Goal: Task Accomplishment & Management: Complete application form

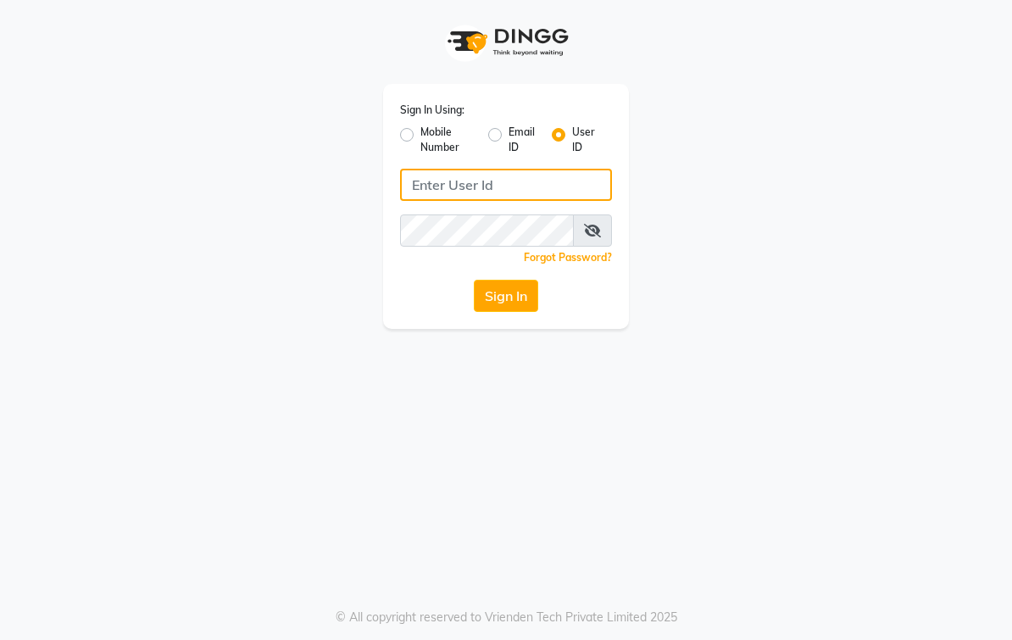
type input "elegancesalon"
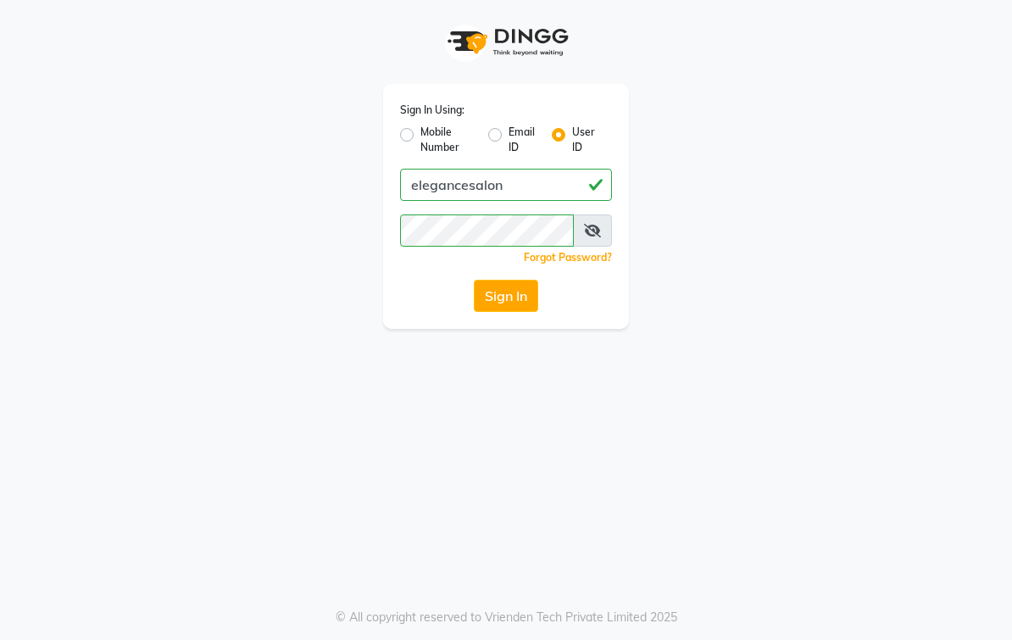
click at [524, 310] on button "Sign In" at bounding box center [506, 296] width 64 height 32
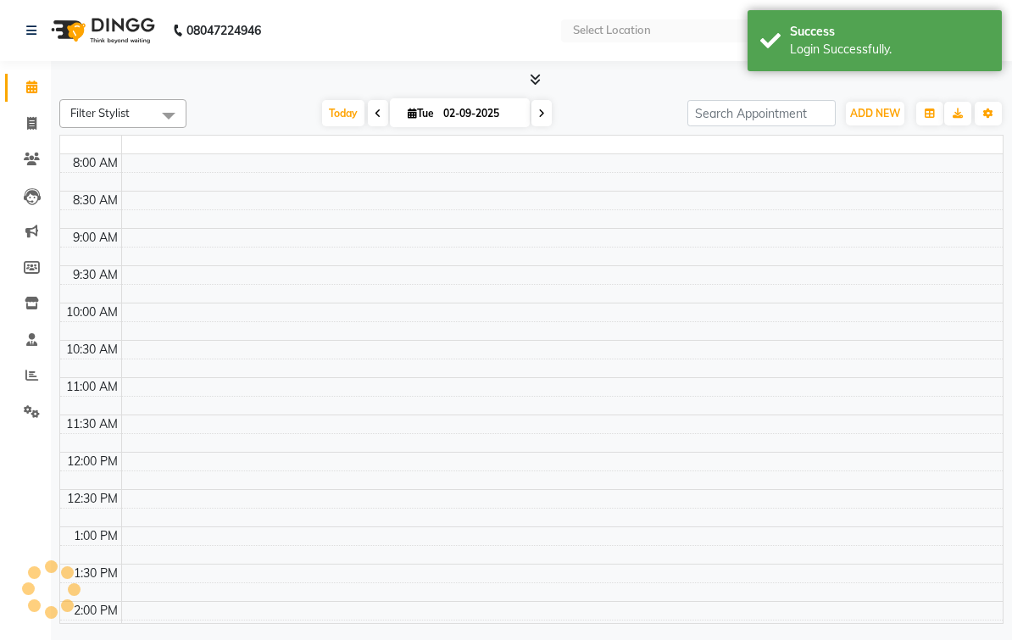
select select "en"
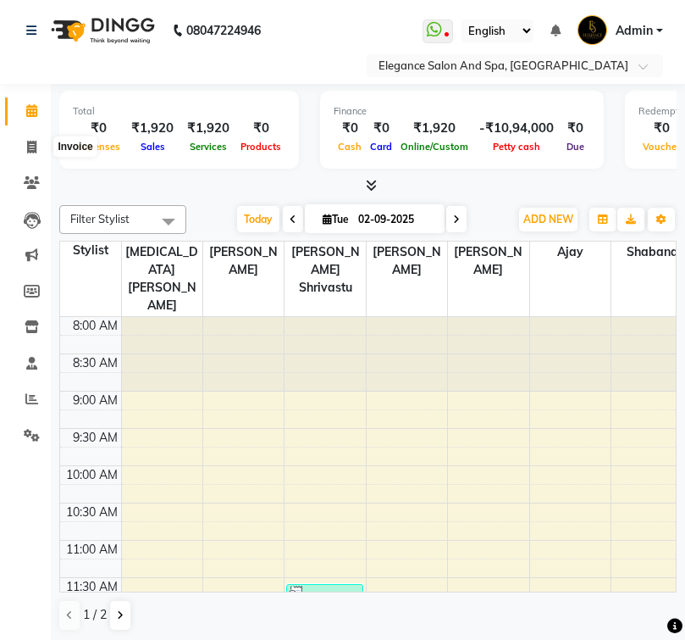
click at [39, 154] on span at bounding box center [32, 147] width 30 height 19
select select "5270"
select select "service"
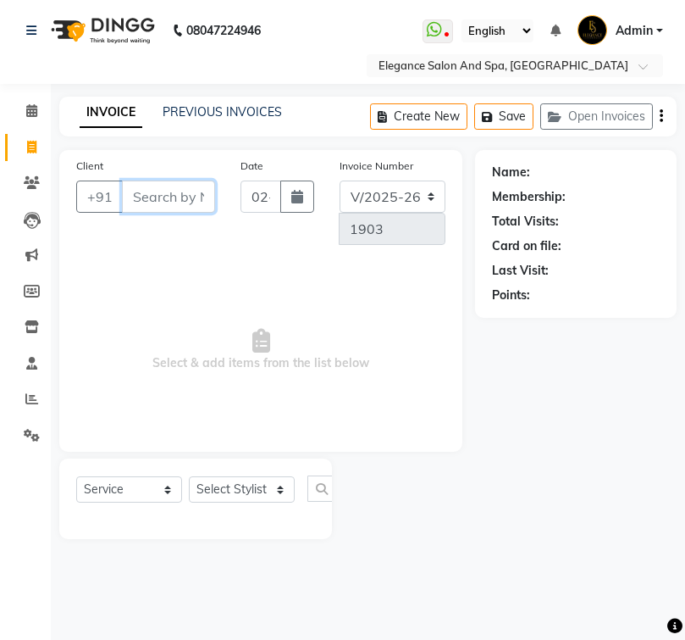
click at [178, 197] on input "Client" at bounding box center [168, 196] width 93 height 32
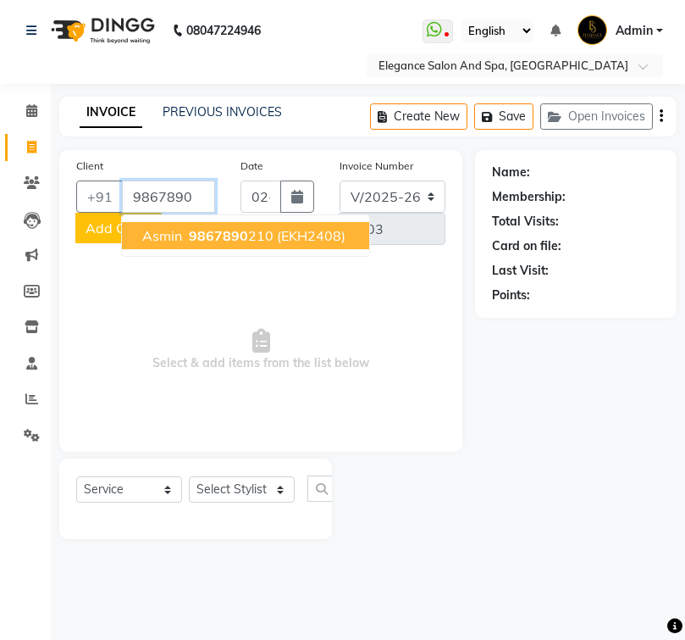
click at [324, 231] on span "(EKH2408)" at bounding box center [311, 235] width 69 height 17
type input "9867890210"
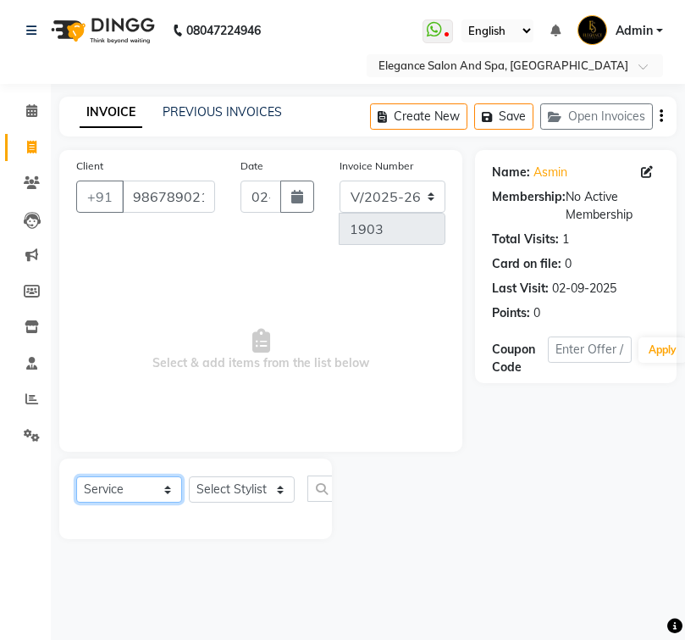
click at [153, 493] on select "Select Service Product Membership Package Voucher Prepaid Gift Card" at bounding box center [129, 489] width 106 height 26
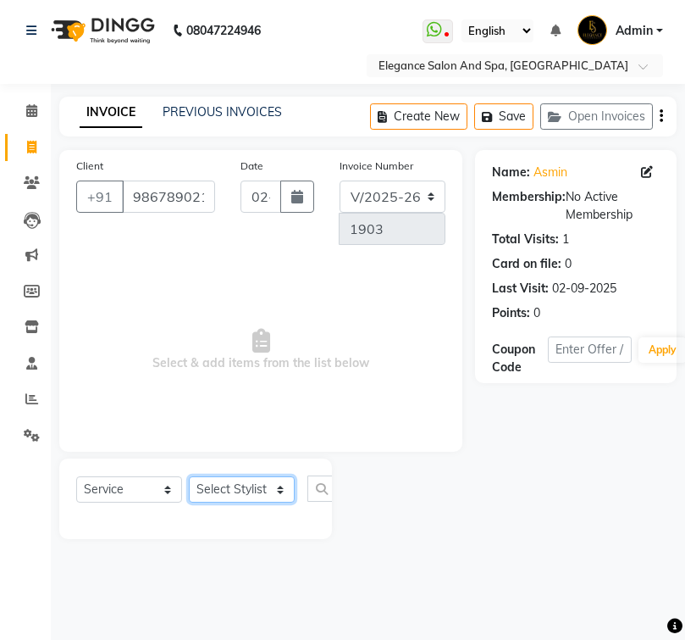
click at [264, 497] on select "Select Stylist [PERSON_NAME] [MEDICAL_DATA][PERSON_NAME] [PERSON_NAME] [PERSON_…" at bounding box center [242, 489] width 106 height 26
click at [277, 491] on select "Select Stylist [PERSON_NAME] [MEDICAL_DATA][PERSON_NAME] [PERSON_NAME] [PERSON_…" at bounding box center [242, 489] width 106 height 26
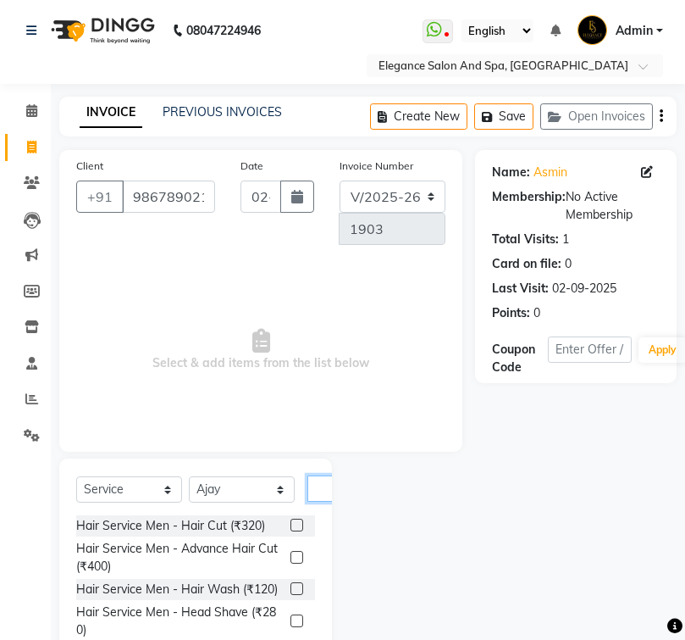
click at [321, 495] on input "text" at bounding box center [328, 488] width 41 height 26
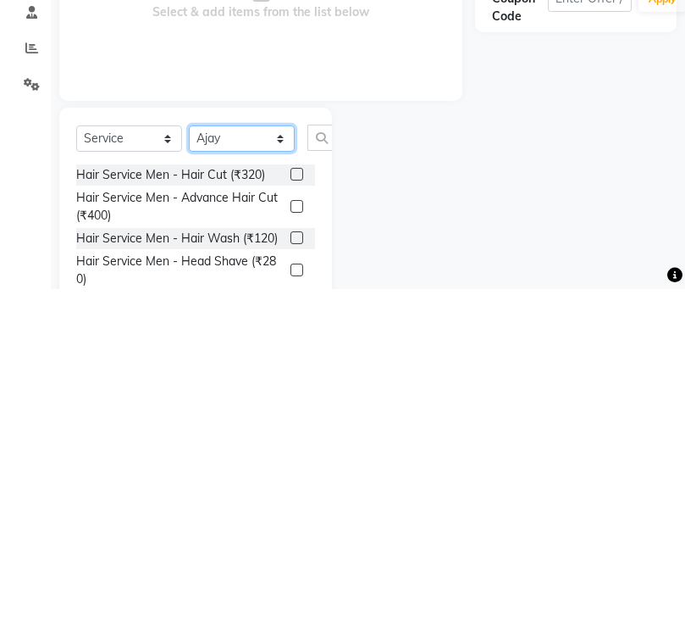
click at [251, 476] on select "Select Stylist [PERSON_NAME] [MEDICAL_DATA][PERSON_NAME] [PERSON_NAME] [PERSON_…" at bounding box center [242, 489] width 106 height 26
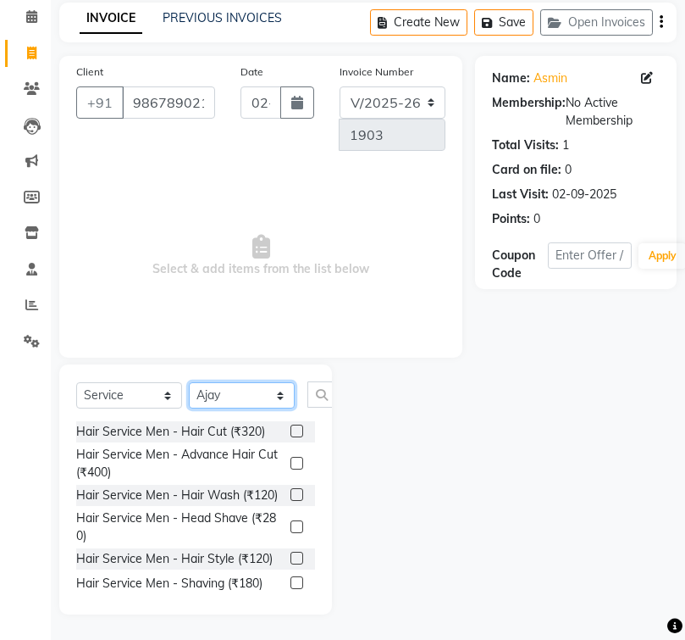
select select "89067"
click at [208, 105] on input "9867890210" at bounding box center [168, 102] width 93 height 32
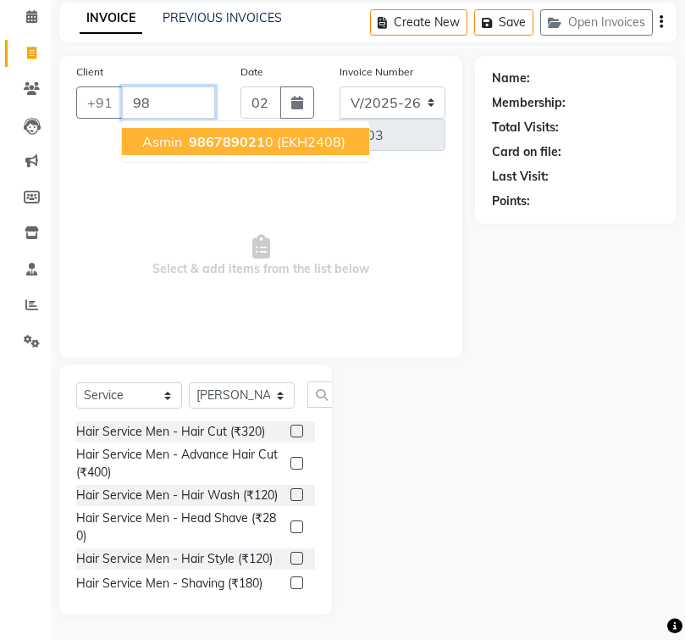
type input "9"
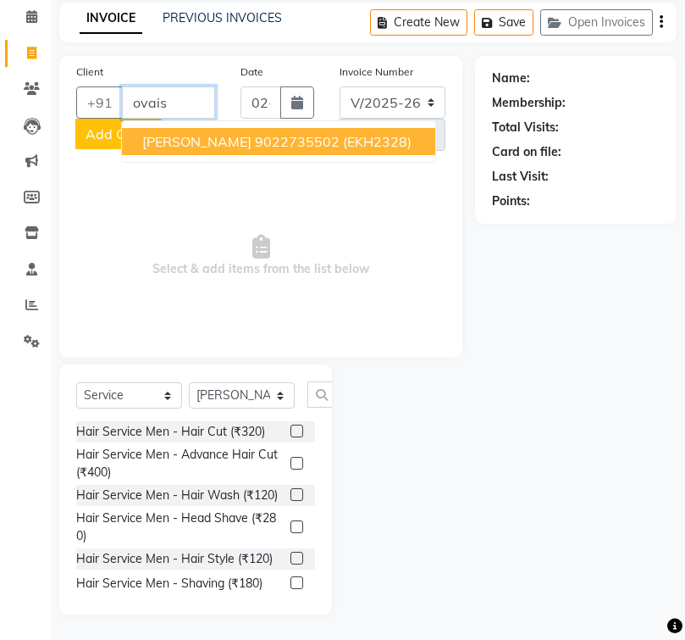
click at [268, 142] on ngb-highlight "9022735502" at bounding box center [297, 141] width 85 height 17
type input "9022735502"
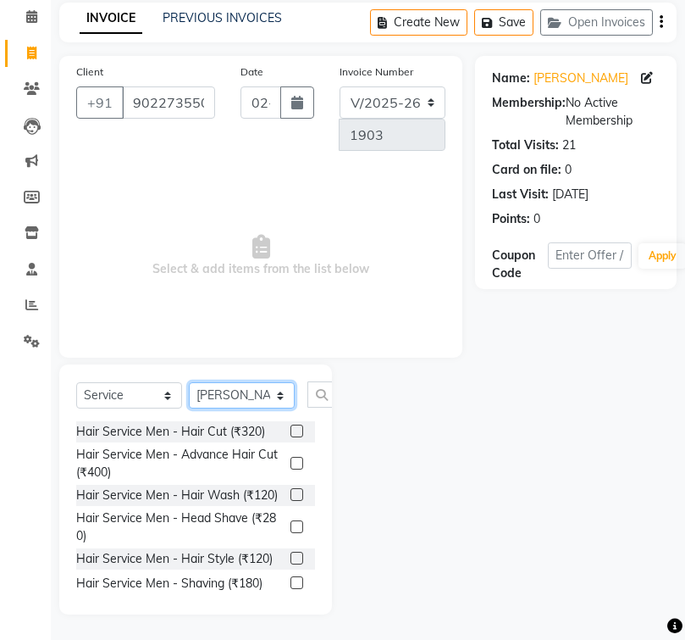
click at [271, 394] on select "Select Stylist [PERSON_NAME] [MEDICAL_DATA][PERSON_NAME] [PERSON_NAME] [PERSON_…" at bounding box center [242, 395] width 106 height 26
select select "89688"
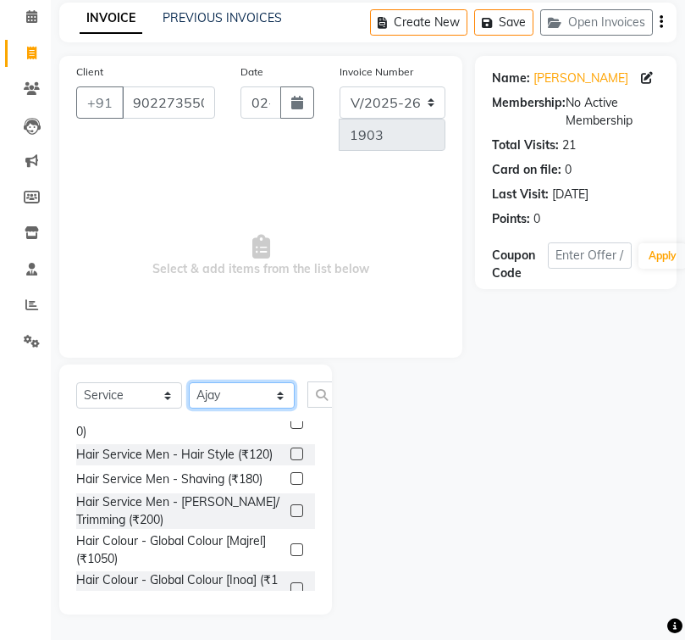
scroll to position [108, 0]
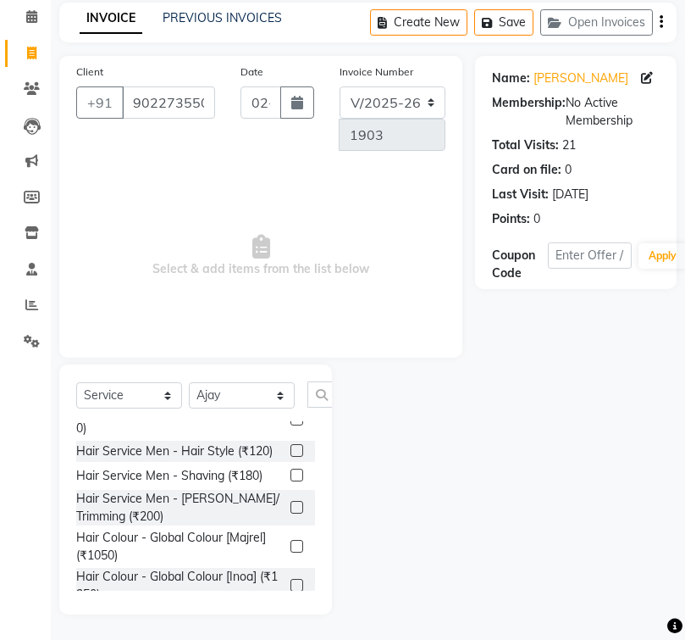
click at [301, 506] on label at bounding box center [297, 507] width 13 height 13
click at [301, 506] on input "checkbox" at bounding box center [296, 507] width 11 height 11
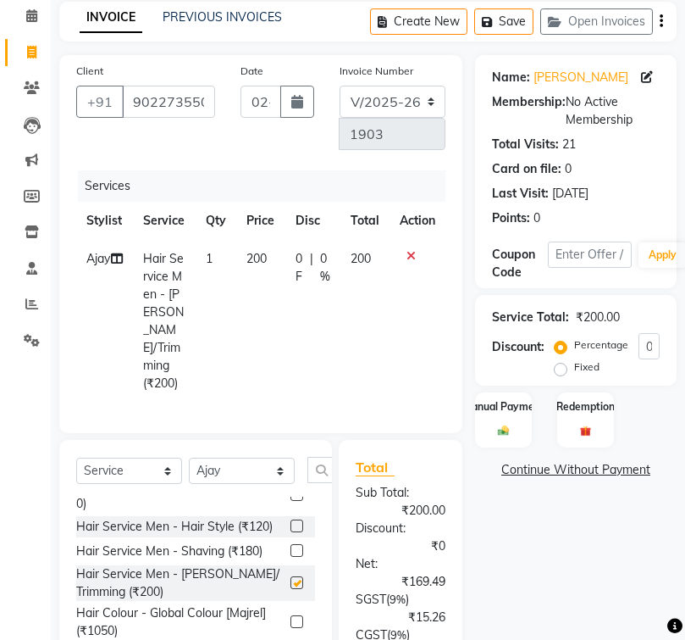
checkbox input "false"
click at [319, 457] on input "text" at bounding box center [328, 470] width 41 height 26
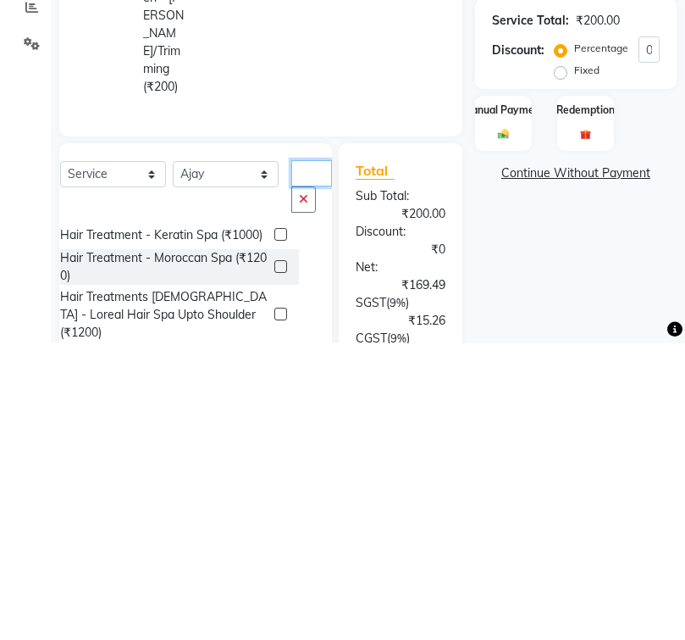
scroll to position [25, 0]
type input "Hair spa"
click at [275, 558] on label at bounding box center [281, 564] width 13 height 13
click at [275, 559] on input "checkbox" at bounding box center [280, 564] width 11 height 11
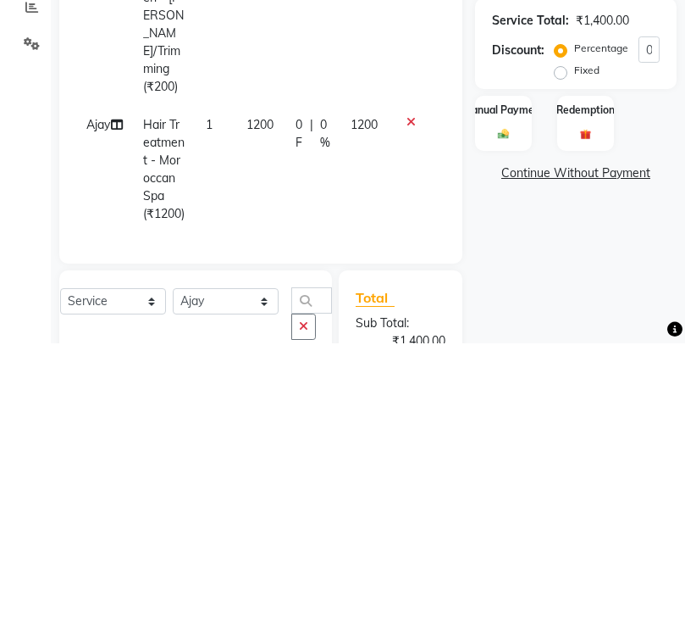
scroll to position [297, 0]
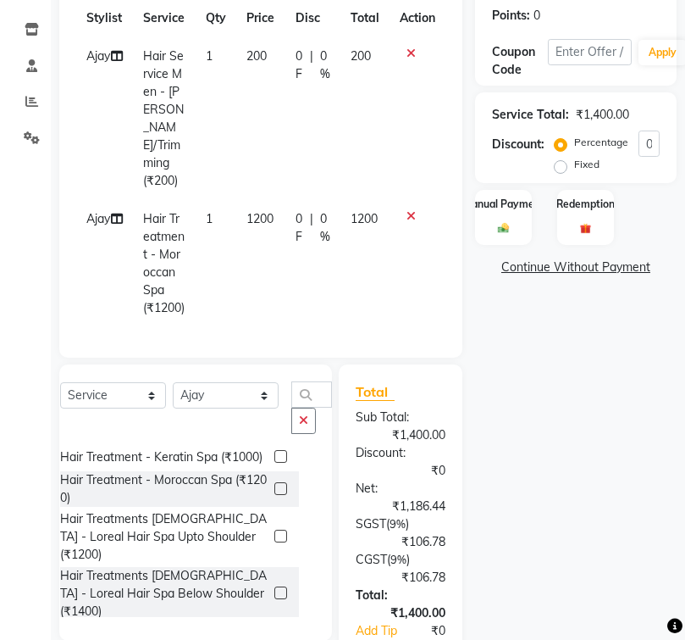
checkbox input "false"
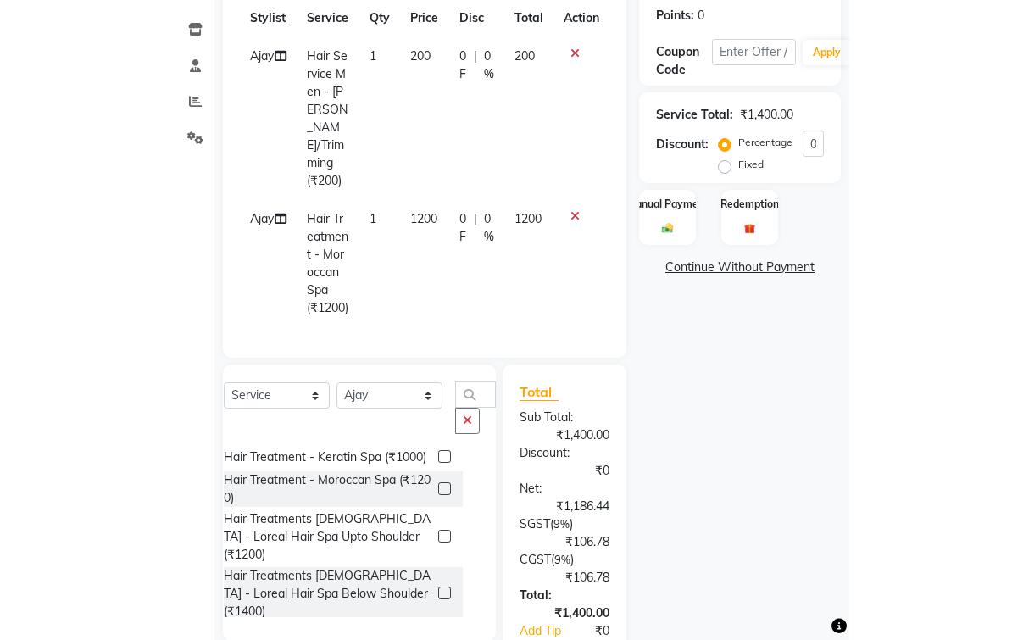
scroll to position [0, 0]
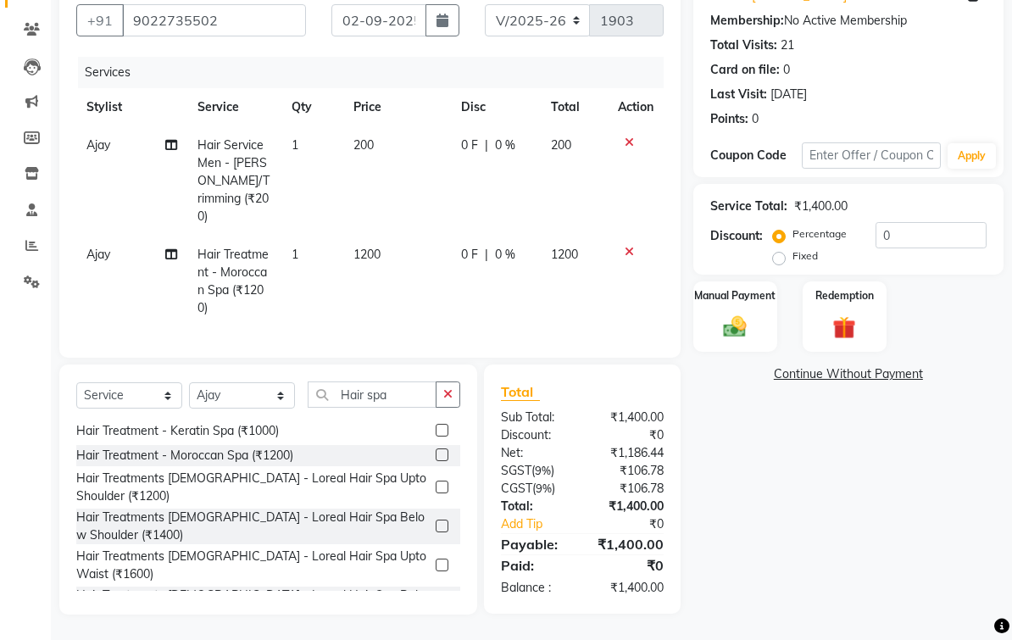
click at [383, 253] on td "1200" at bounding box center [397, 282] width 108 height 92
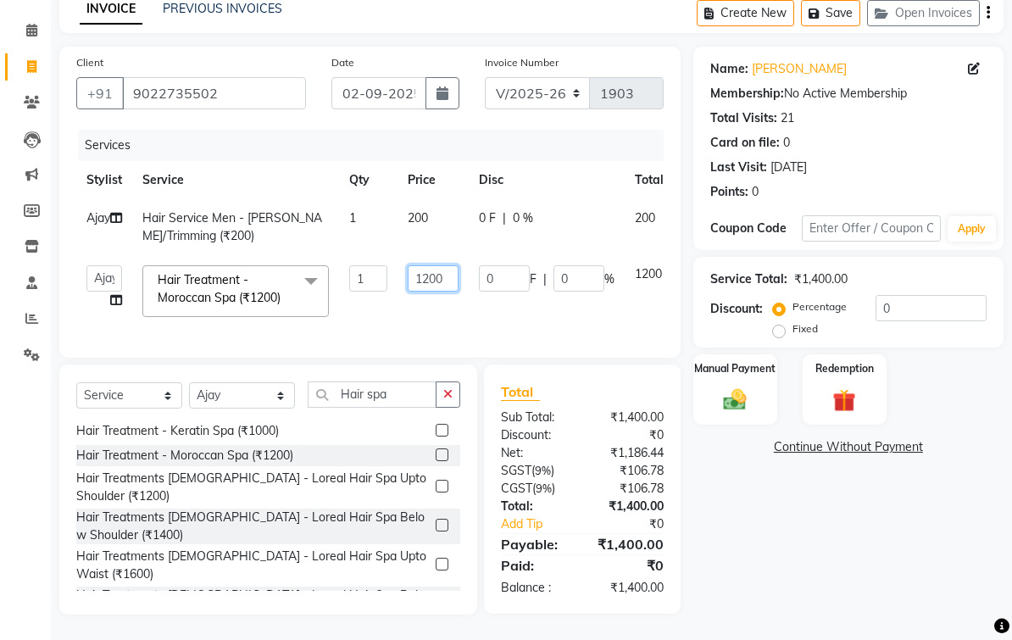
click at [457, 275] on input "1200" at bounding box center [433, 278] width 51 height 26
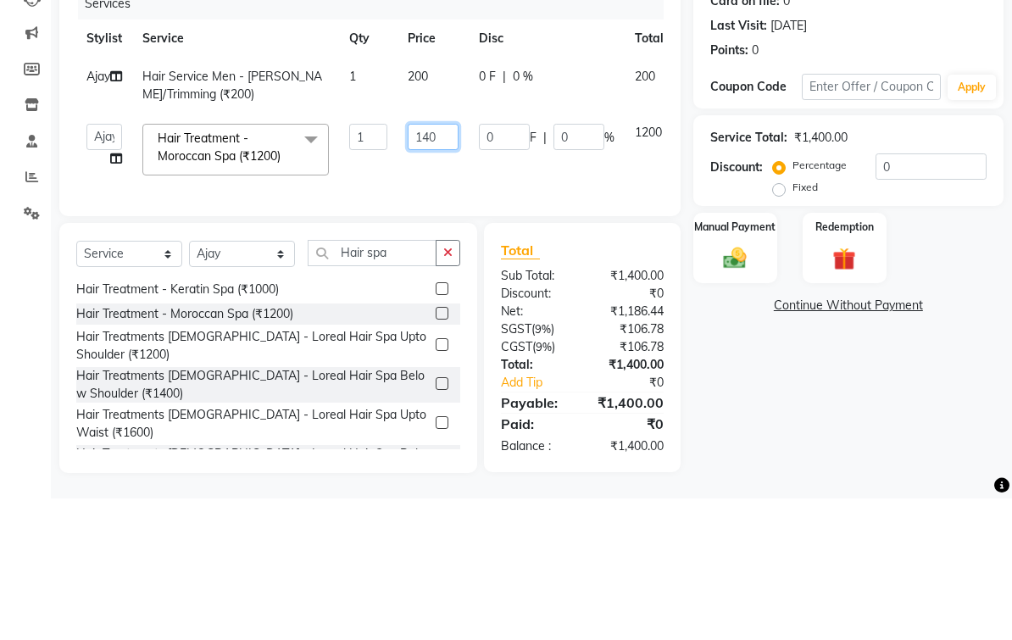
type input "1400"
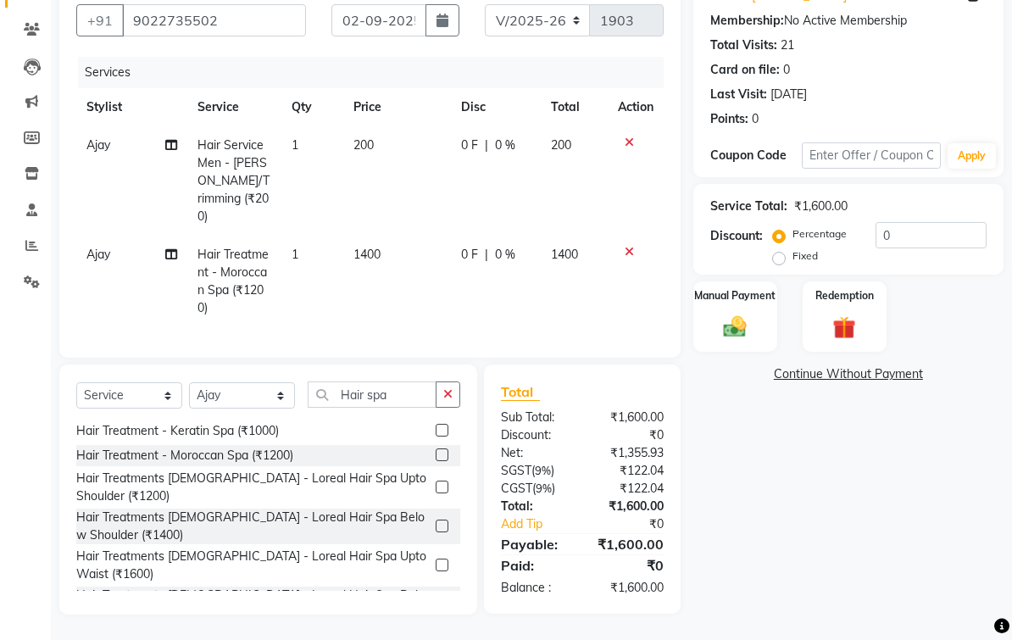
click at [452, 392] on icon "button" at bounding box center [447, 394] width 9 height 12
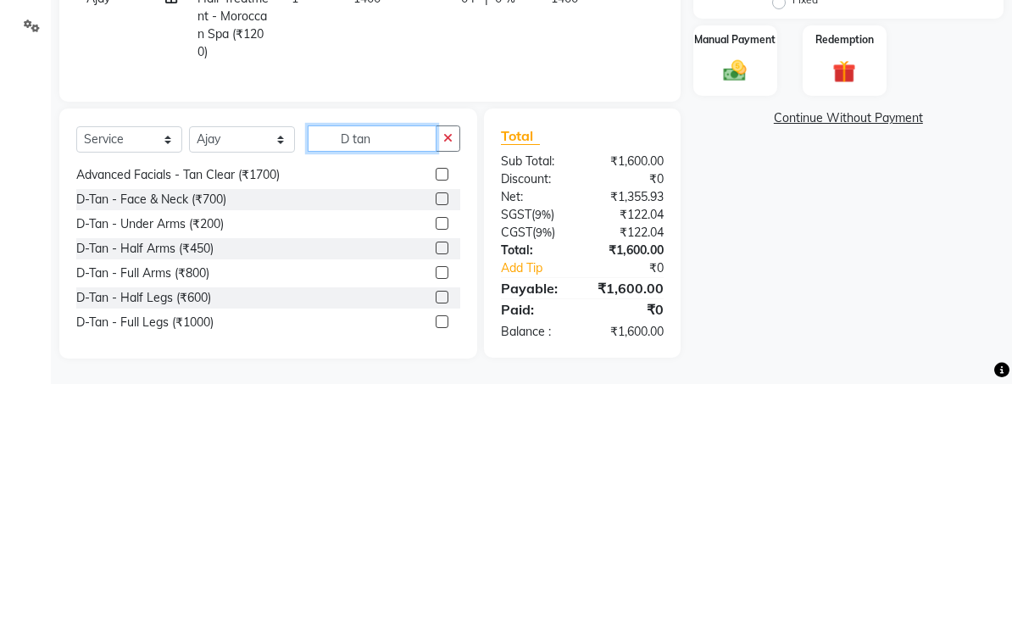
type input "D tan"
click at [441, 424] on label at bounding box center [442, 430] width 13 height 13
click at [441, 425] on input "checkbox" at bounding box center [441, 430] width 11 height 11
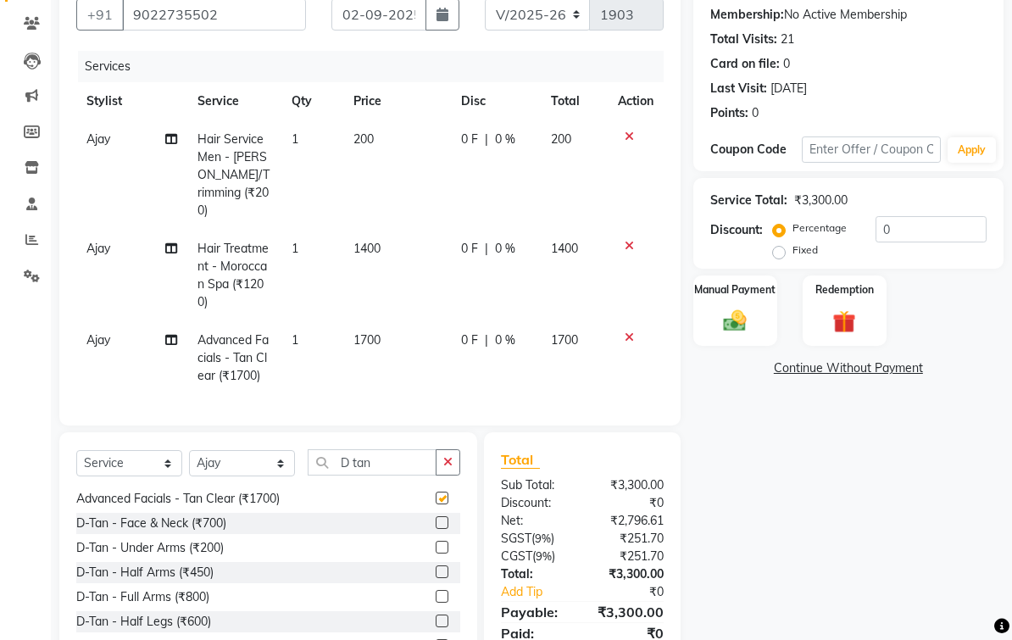
checkbox input "false"
click at [627, 343] on icon at bounding box center [628, 337] width 9 height 12
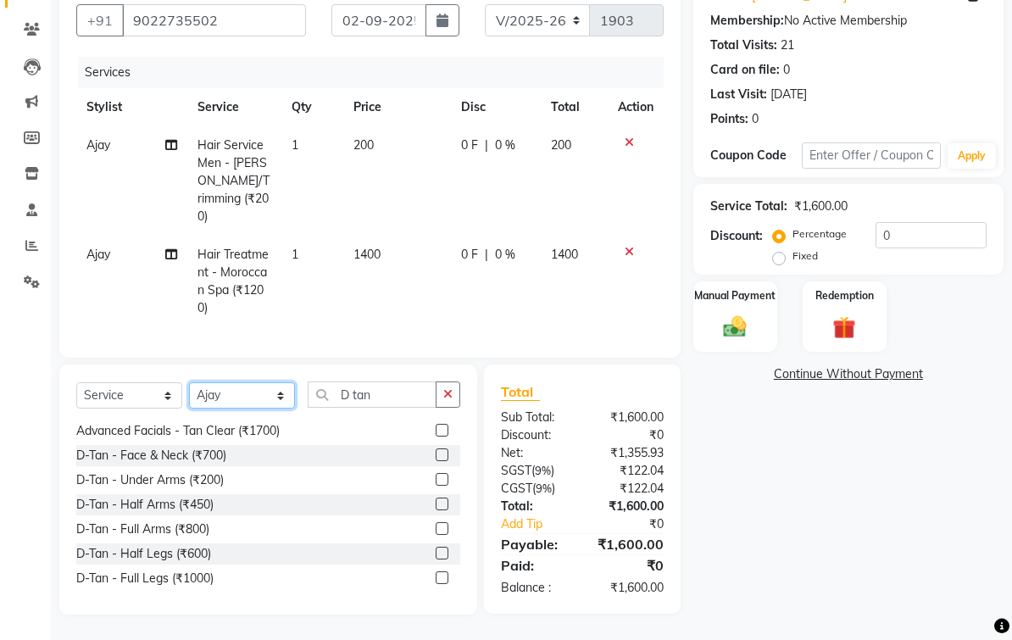
click at [227, 403] on select "Select Stylist [PERSON_NAME] [MEDICAL_DATA][PERSON_NAME] [PERSON_NAME] [PERSON_…" at bounding box center [242, 395] width 106 height 26
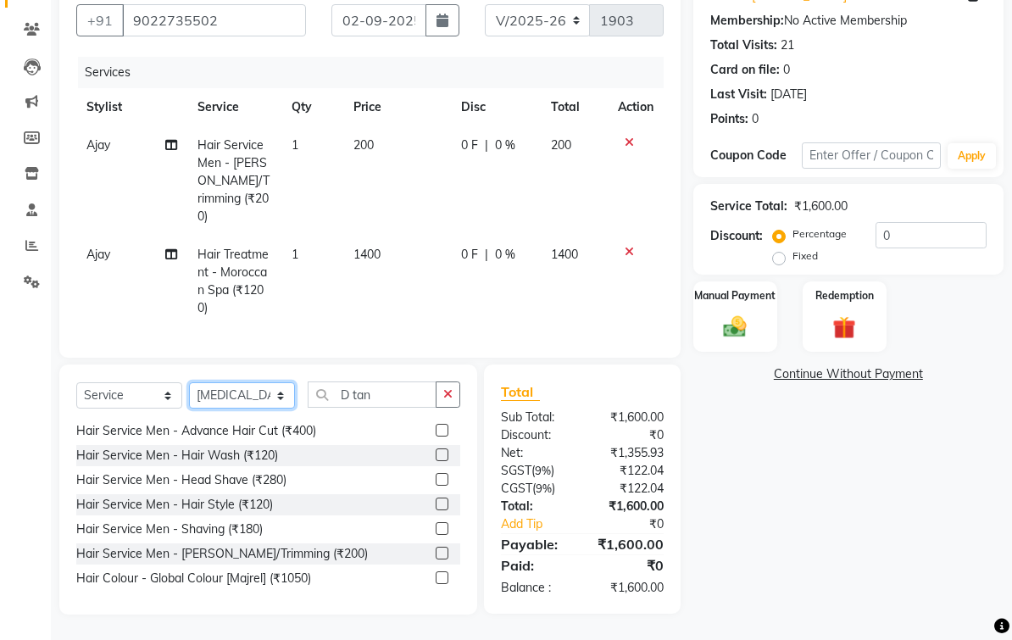
click at [233, 396] on select "Select Stylist [PERSON_NAME] [MEDICAL_DATA][PERSON_NAME] [PERSON_NAME] [PERSON_…" at bounding box center [242, 395] width 106 height 26
select select "88990"
click at [417, 396] on input "D tan" at bounding box center [372, 394] width 129 height 26
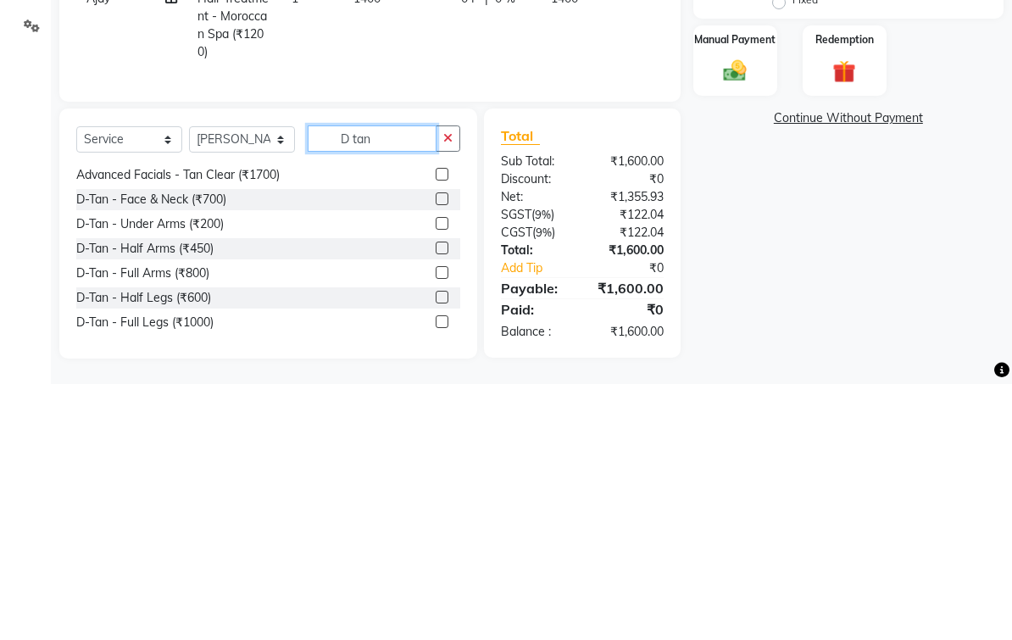
type input "D tan"
click at [443, 424] on label at bounding box center [442, 430] width 13 height 13
click at [443, 425] on input "checkbox" at bounding box center [441, 430] width 11 height 11
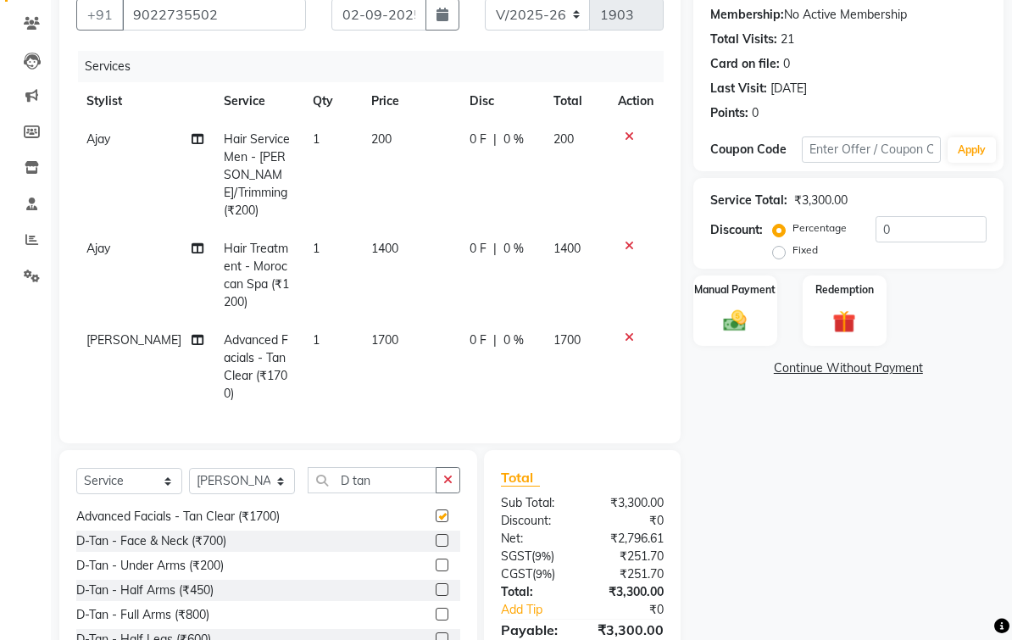
checkbox input "false"
click at [451, 474] on icon "button" at bounding box center [447, 480] width 9 height 12
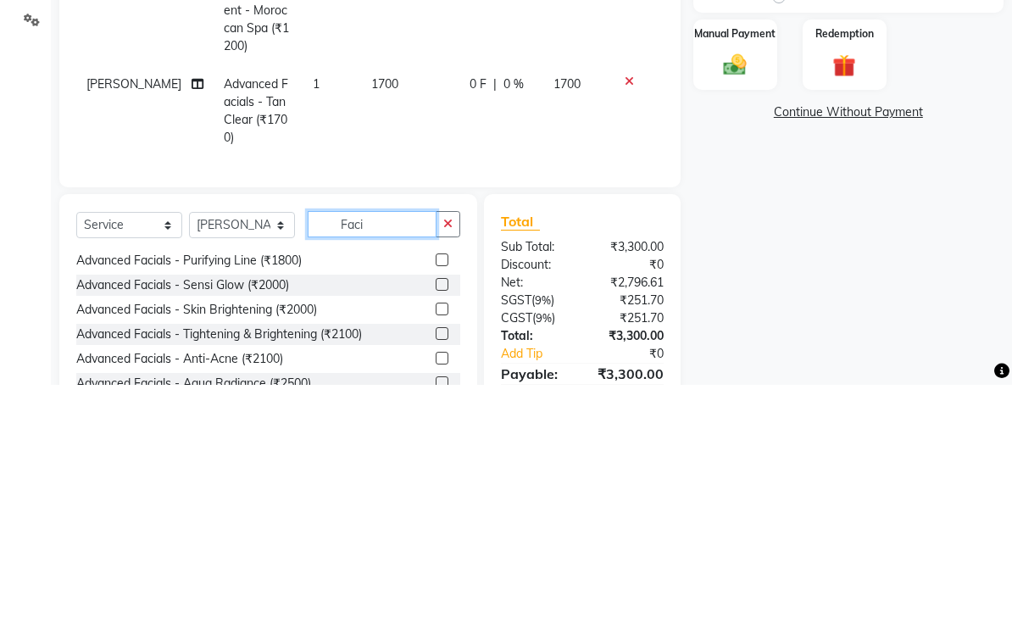
type input "Faci"
click at [377, 332] on span "1700" at bounding box center [384, 339] width 27 height 15
select select "88990"
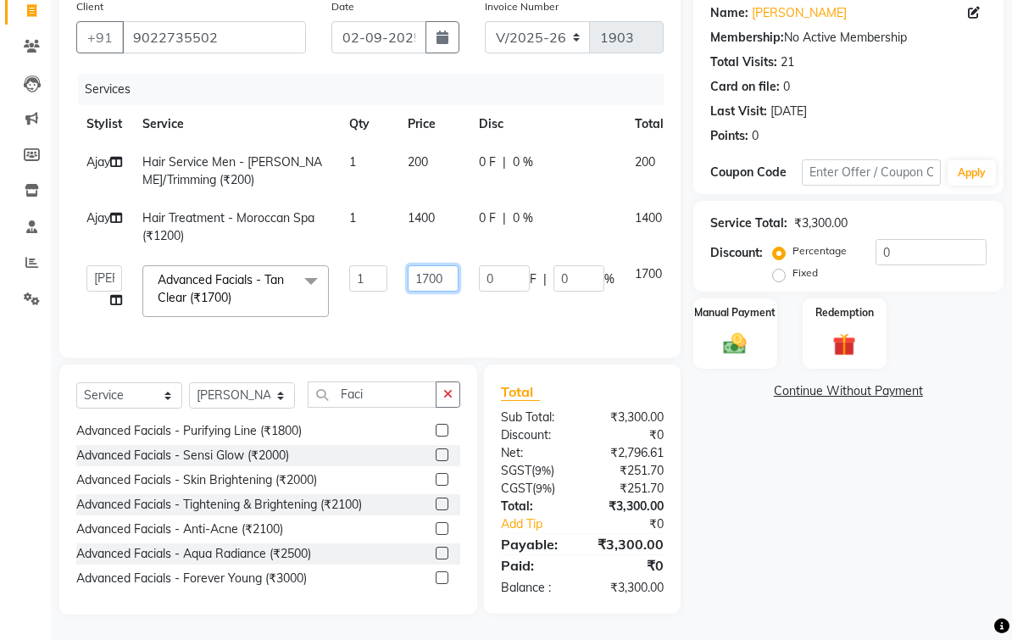
click at [453, 272] on input "1700" at bounding box center [433, 278] width 51 height 26
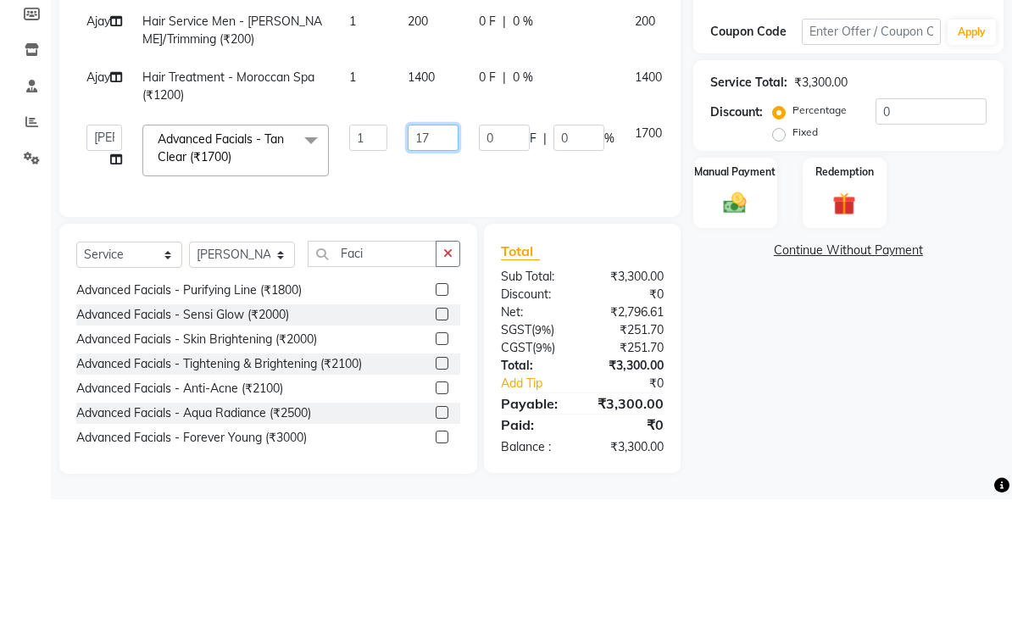
type input "1"
type input "2400"
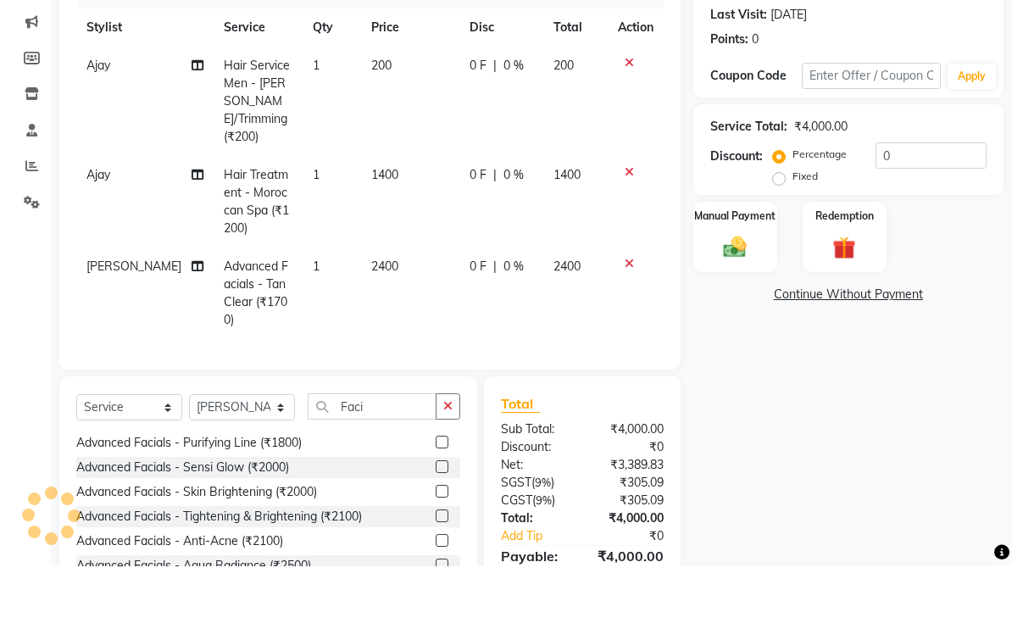
scroll to position [233, 0]
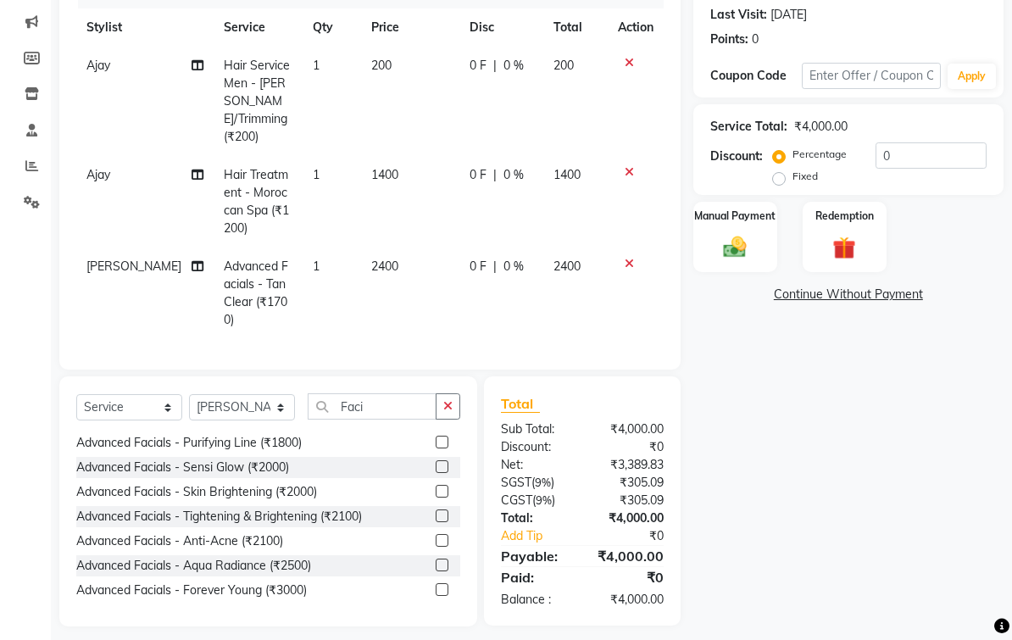
click at [737, 260] on img at bounding box center [734, 247] width 37 height 26
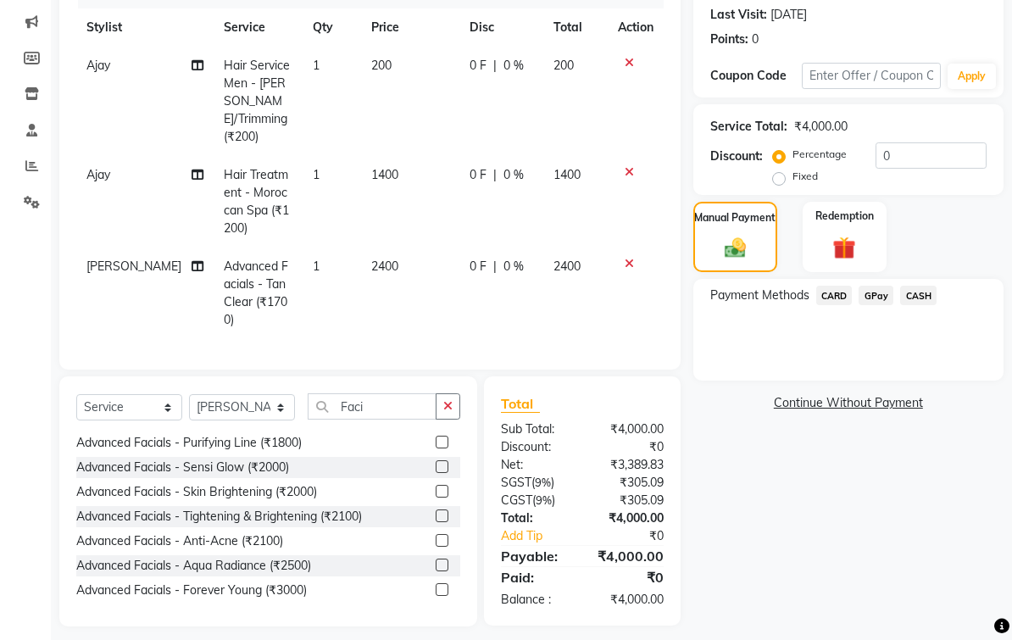
click at [883, 305] on span "GPay" at bounding box center [875, 295] width 35 height 19
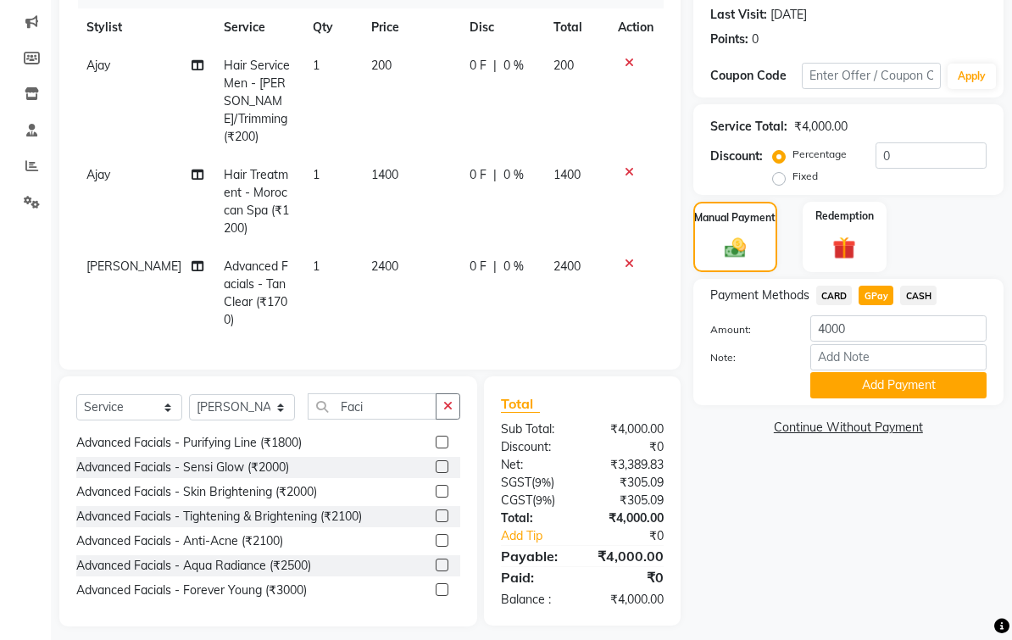
click at [915, 398] on button "Add Payment" at bounding box center [898, 385] width 176 height 26
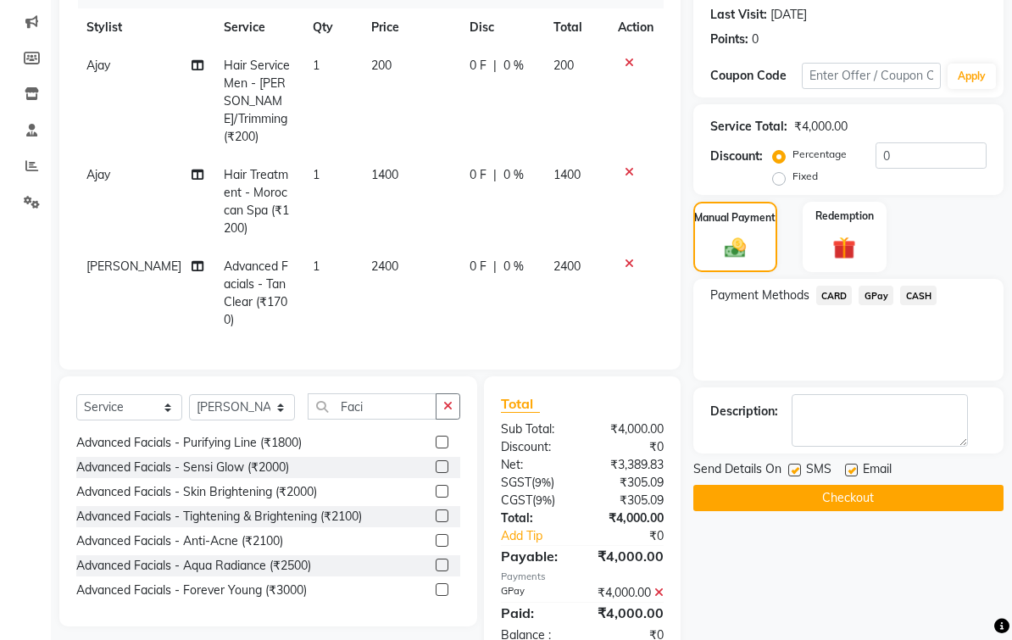
click at [912, 511] on button "Checkout" at bounding box center [848, 498] width 310 height 26
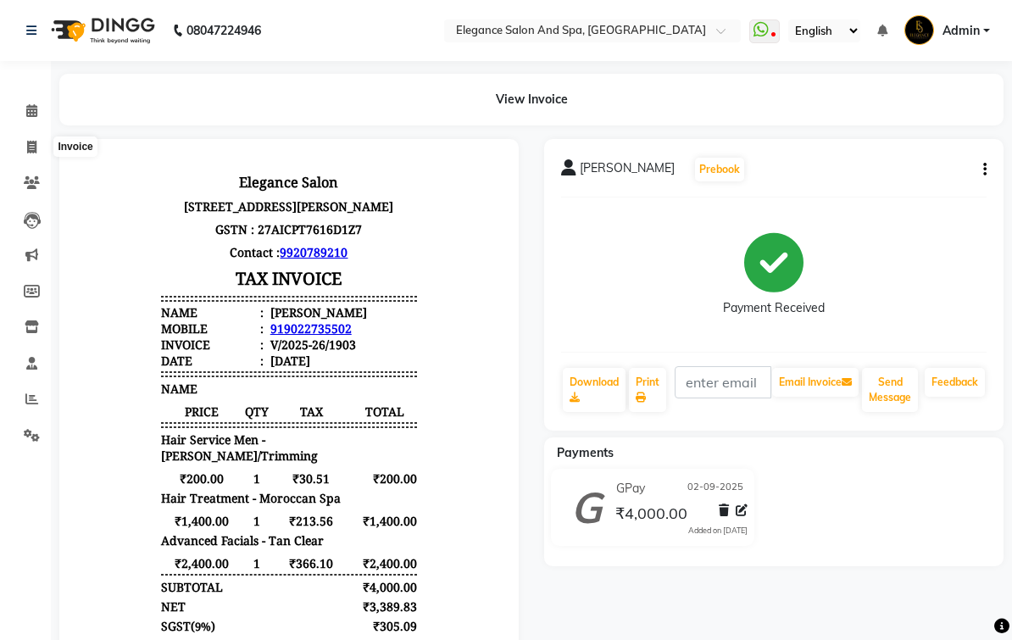
click at [37, 141] on span at bounding box center [32, 147] width 30 height 19
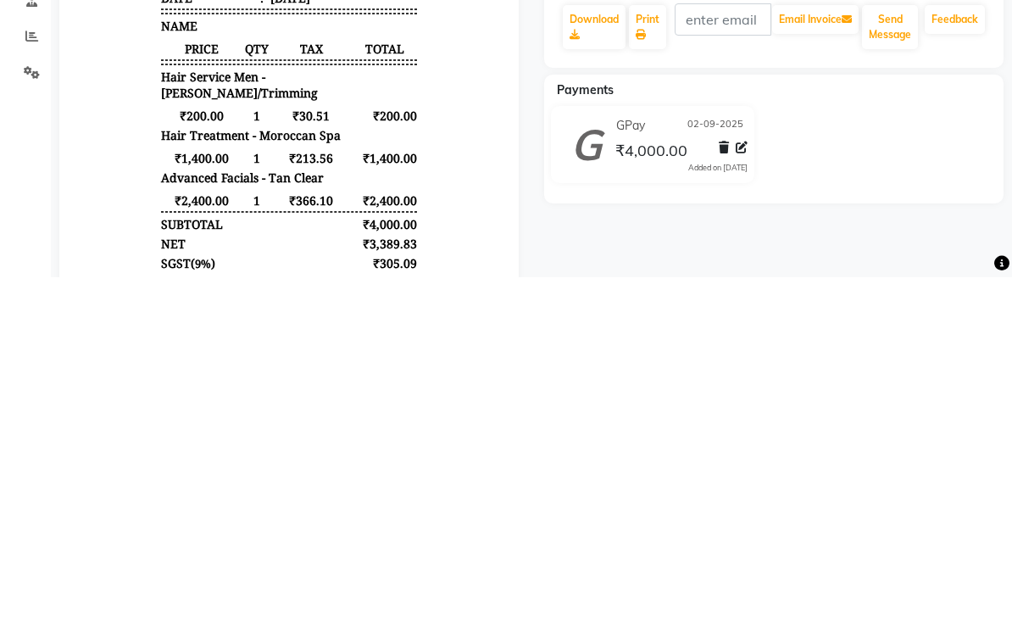
select select "5270"
select select "service"
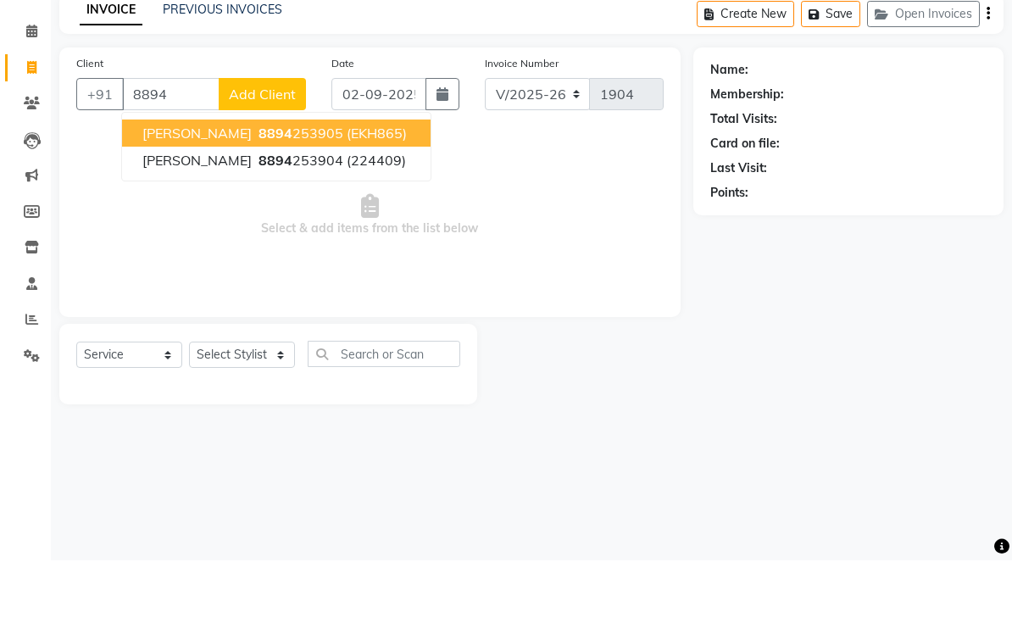
click at [353, 199] on button "[PERSON_NAME] 8894 253905 (EKH865)" at bounding box center [276, 212] width 308 height 27
type input "8894253905"
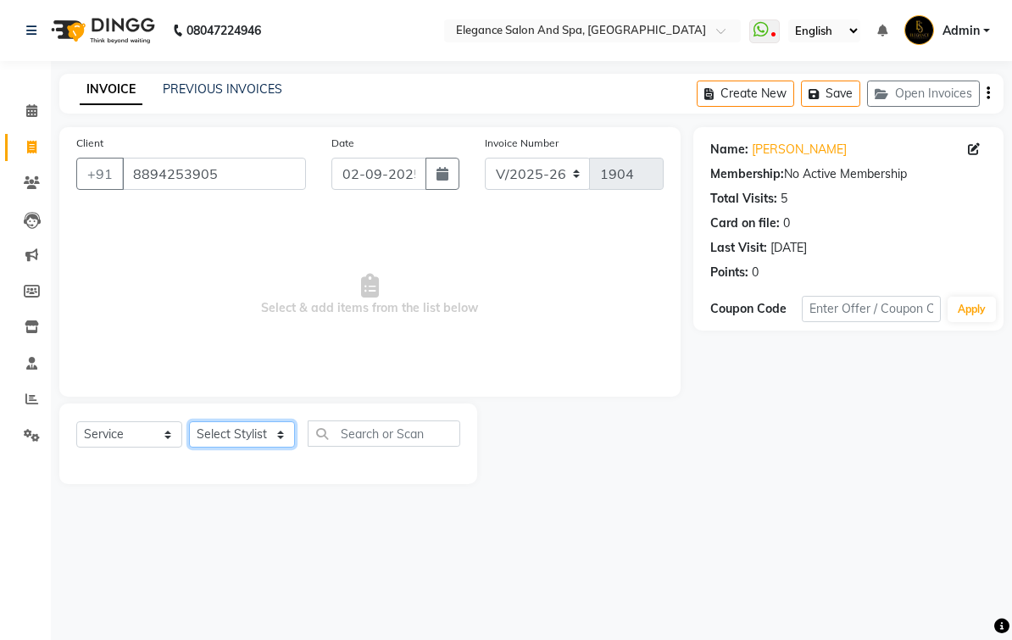
click at [256, 447] on select "Select Stylist [PERSON_NAME] [MEDICAL_DATA][PERSON_NAME] [PERSON_NAME] [PERSON_…" at bounding box center [242, 434] width 106 height 26
select select "88989"
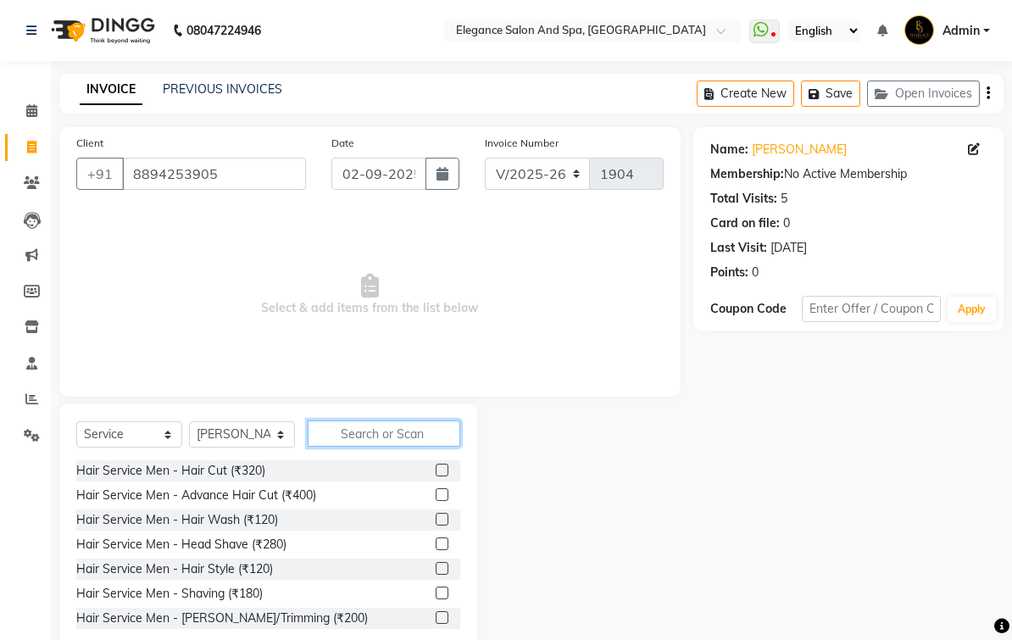
click at [392, 447] on input "text" at bounding box center [384, 433] width 153 height 26
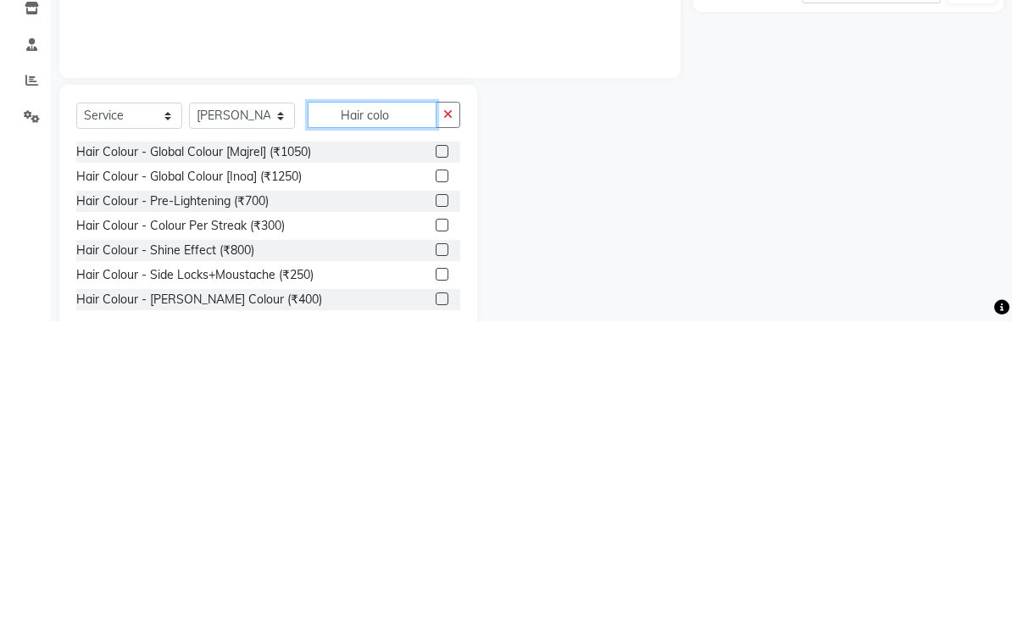
type input "Hair colo"
click at [445, 463] on label at bounding box center [442, 469] width 13 height 13
click at [445, 465] on input "checkbox" at bounding box center [441, 470] width 11 height 11
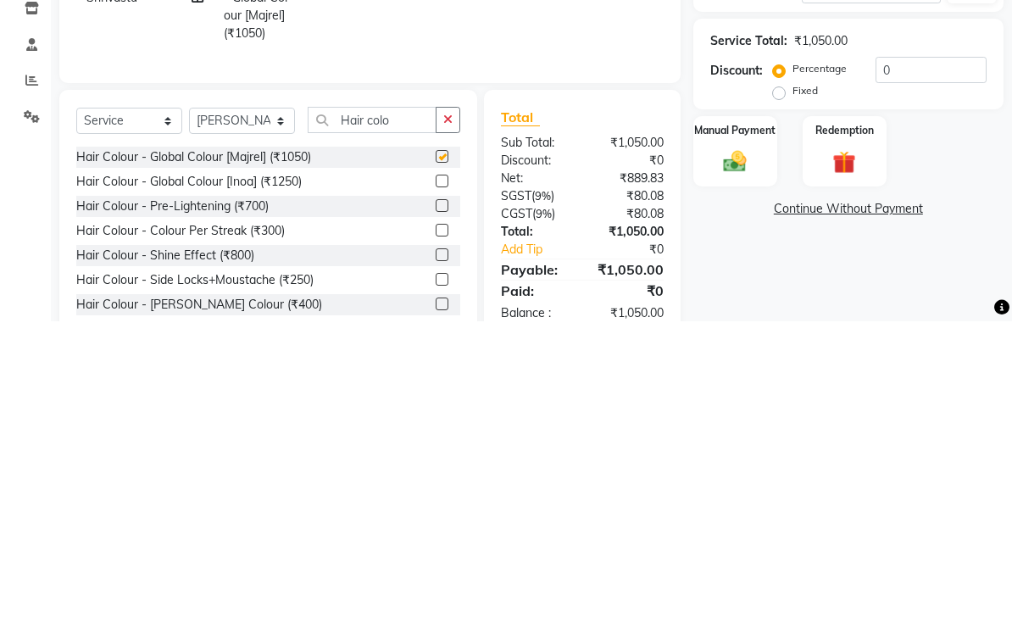
scroll to position [63, 0]
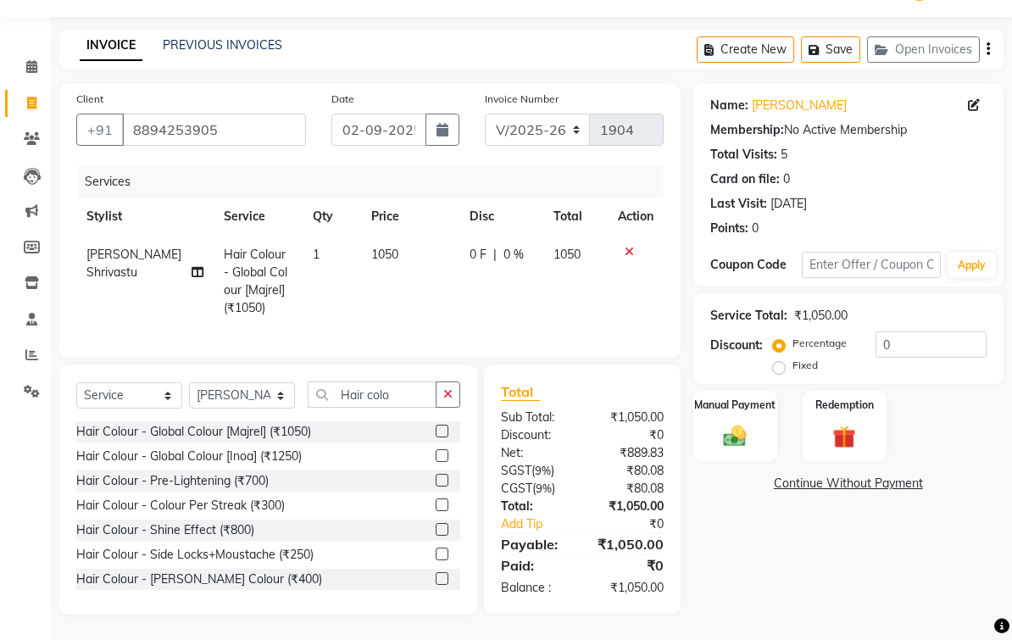
checkbox input "false"
click at [422, 398] on input "Hair colo" at bounding box center [372, 394] width 129 height 26
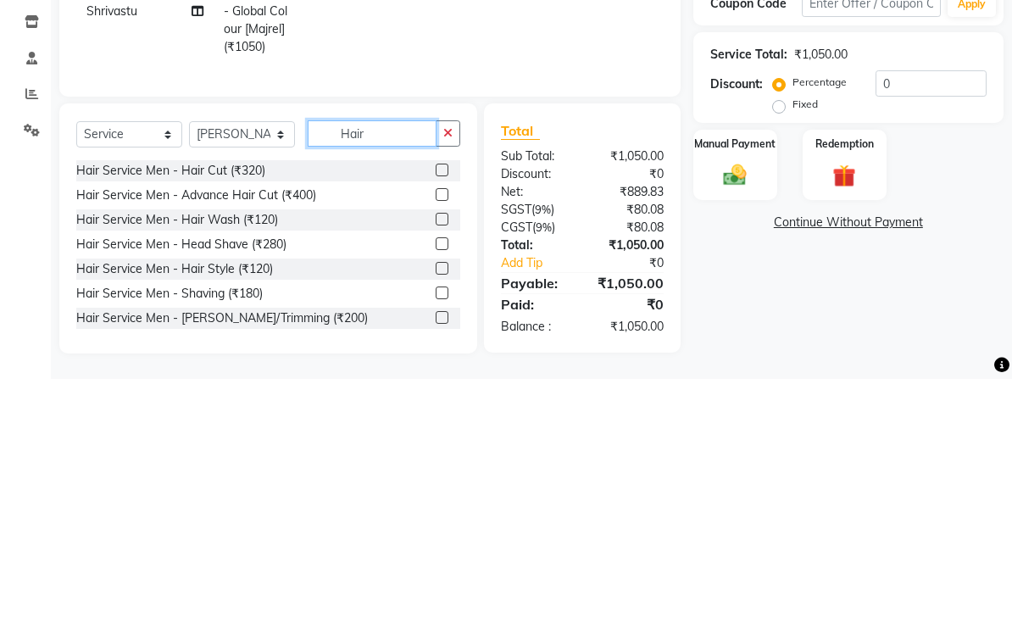
type input "Hair"
click at [446, 425] on label at bounding box center [442, 431] width 13 height 13
click at [446, 426] on input "checkbox" at bounding box center [441, 431] width 11 height 11
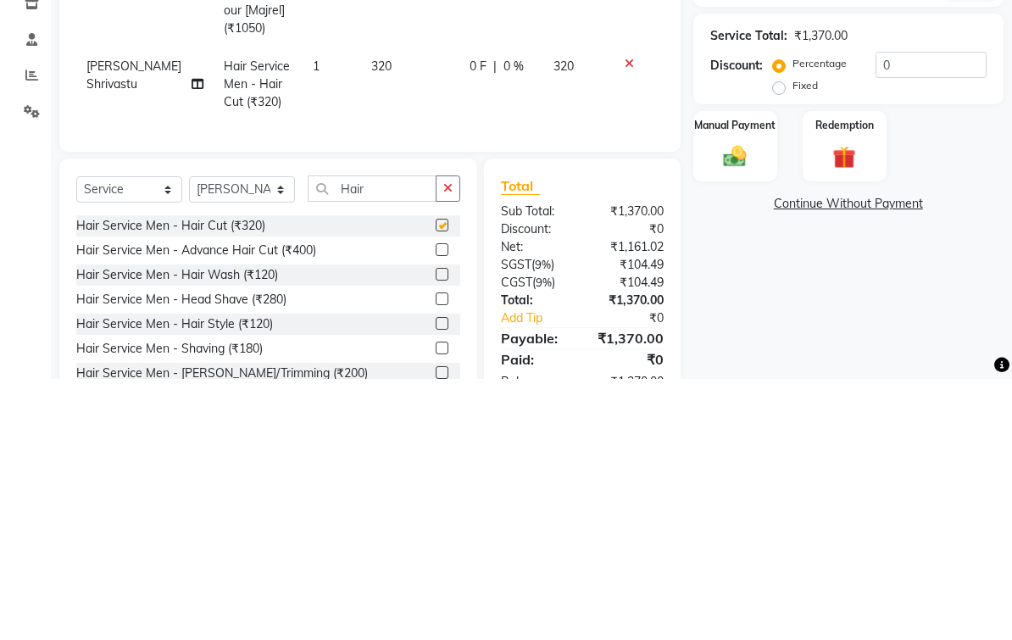
scroll to position [68, 0]
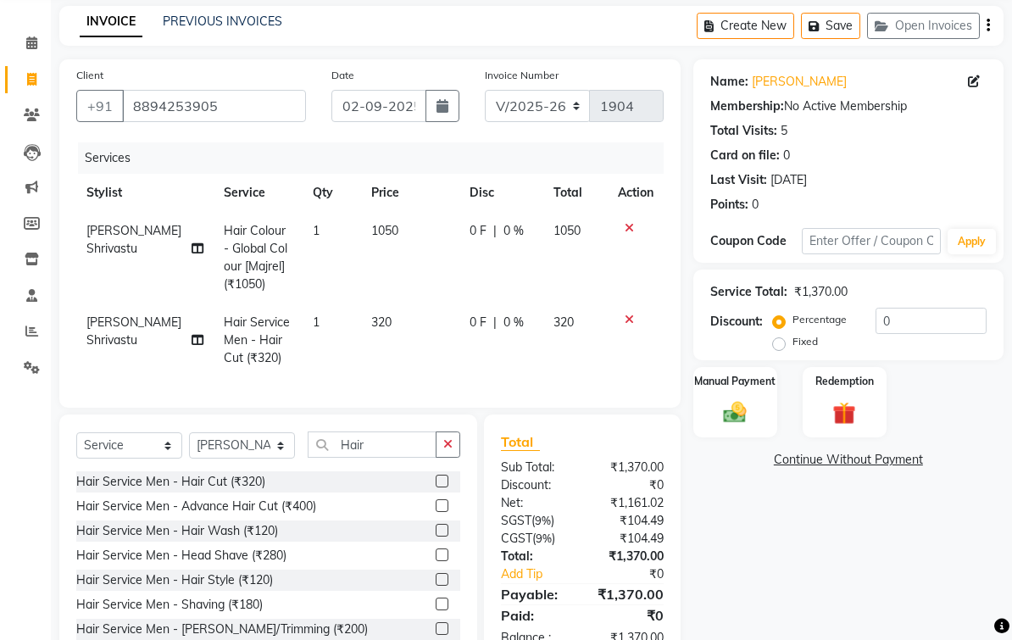
checkbox input "false"
click at [389, 275] on td "1050" at bounding box center [410, 258] width 98 height 92
select select "88989"
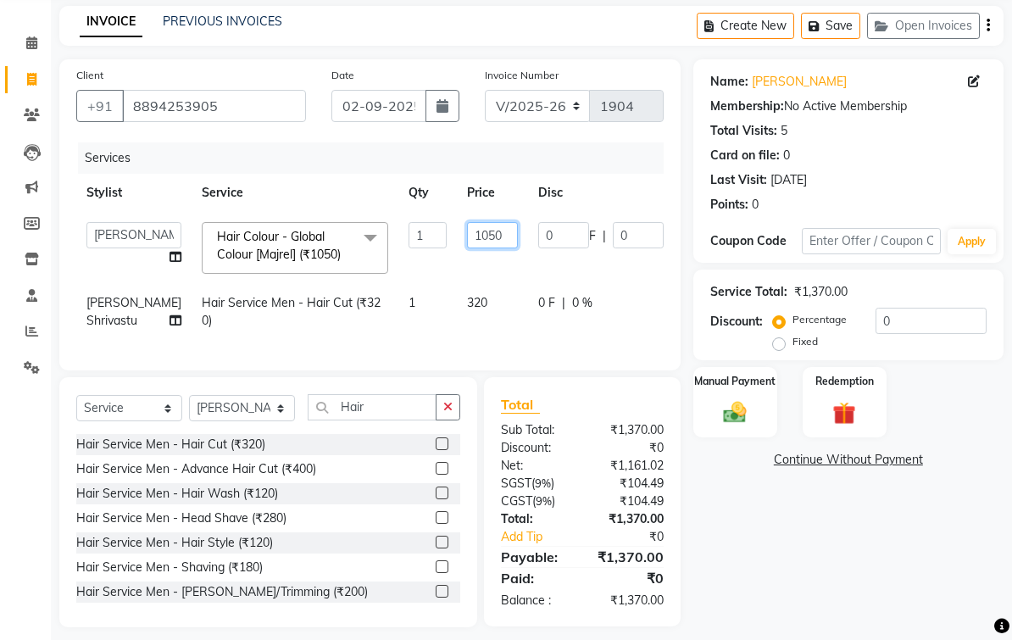
click at [473, 248] on input "1050" at bounding box center [492, 235] width 51 height 26
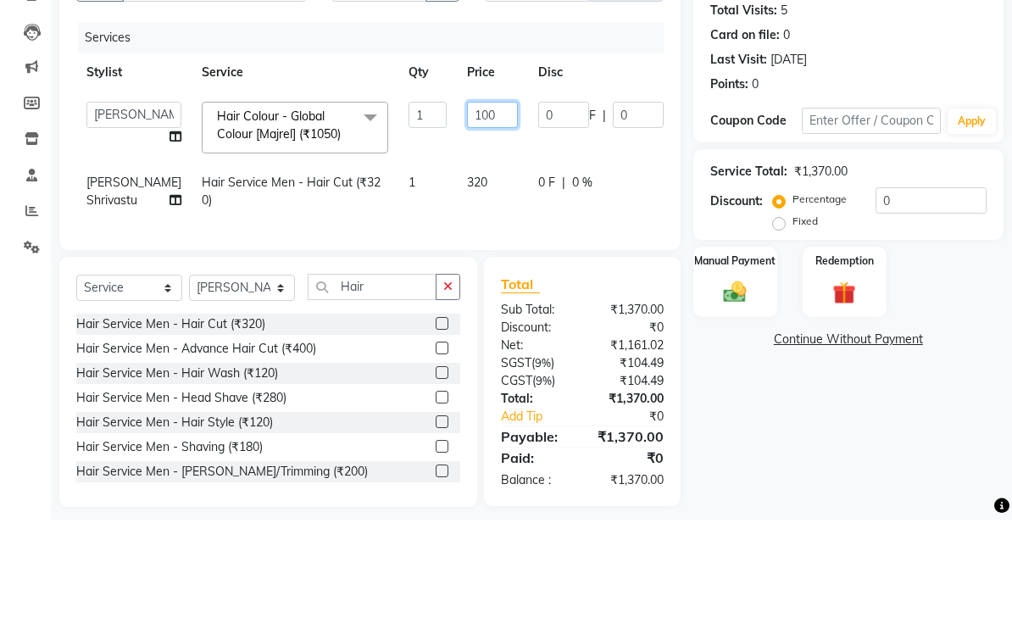
type input "1000"
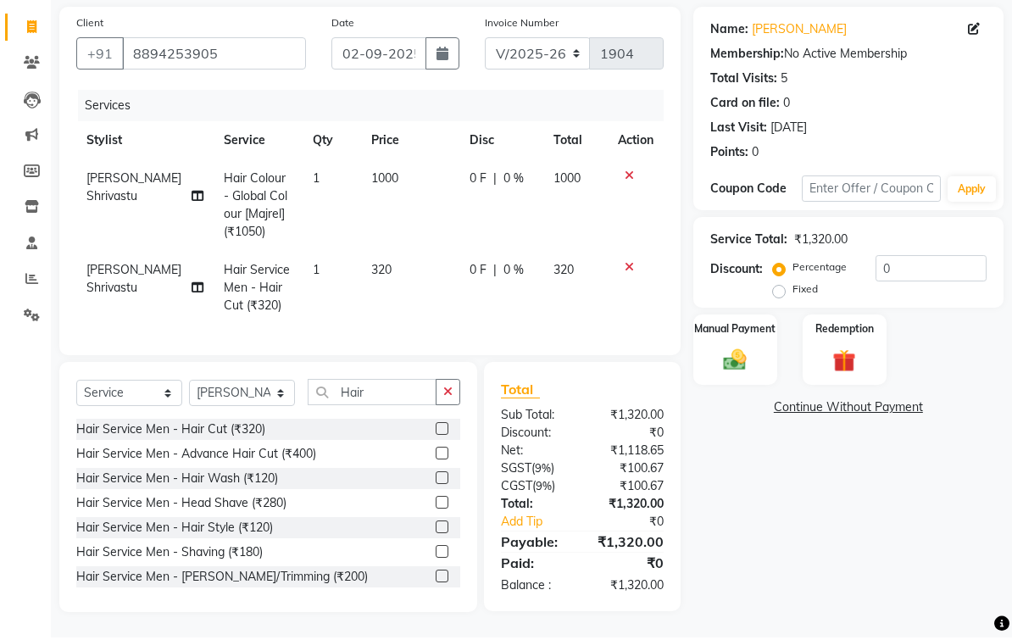
scroll to position [142, 0]
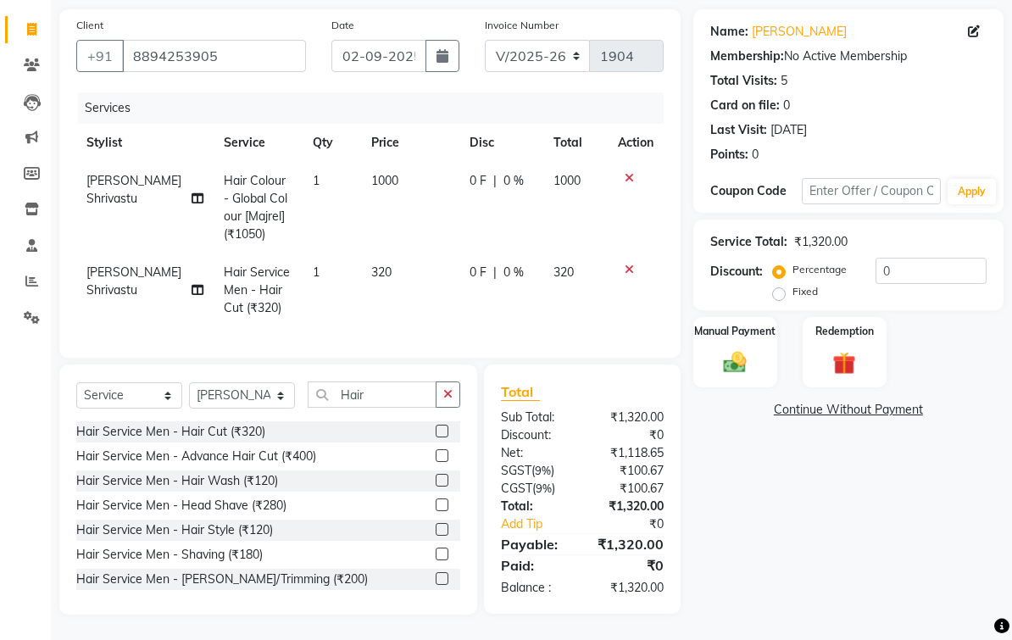
click at [391, 191] on td "1000" at bounding box center [410, 208] width 98 height 92
select select "88989"
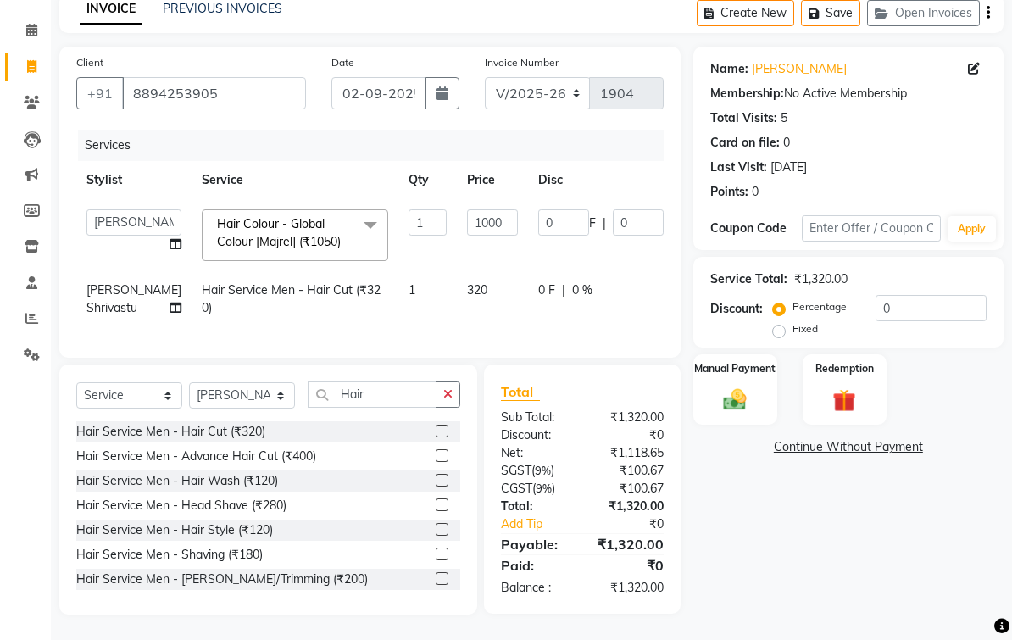
scroll to position [139, 0]
click at [473, 209] on input "1000" at bounding box center [492, 222] width 51 height 26
type input "1"
type input "900"
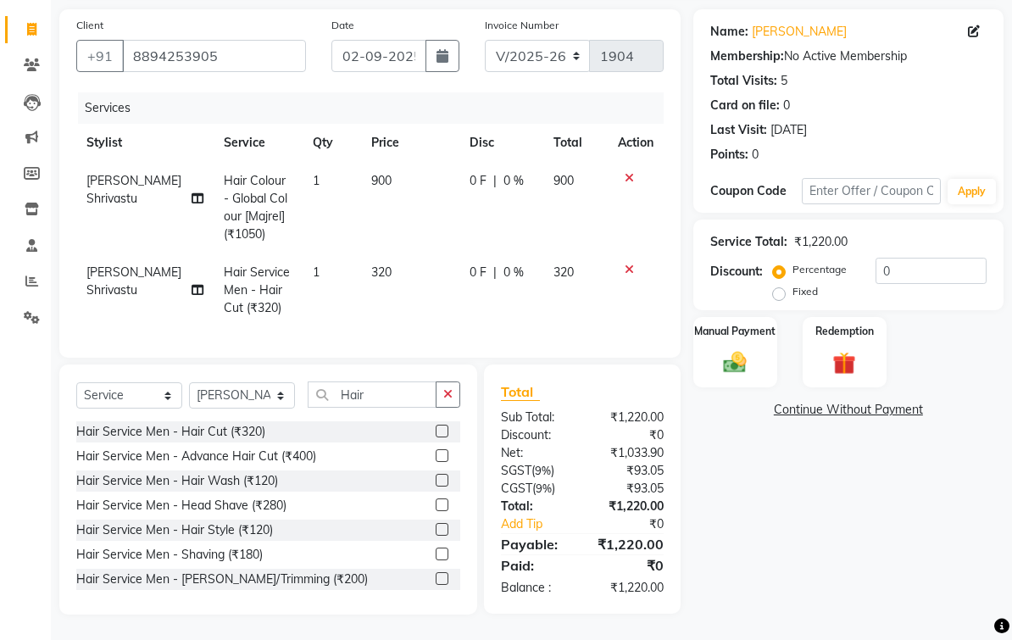
click at [384, 270] on td "320" at bounding box center [410, 290] width 98 height 74
select select "88989"
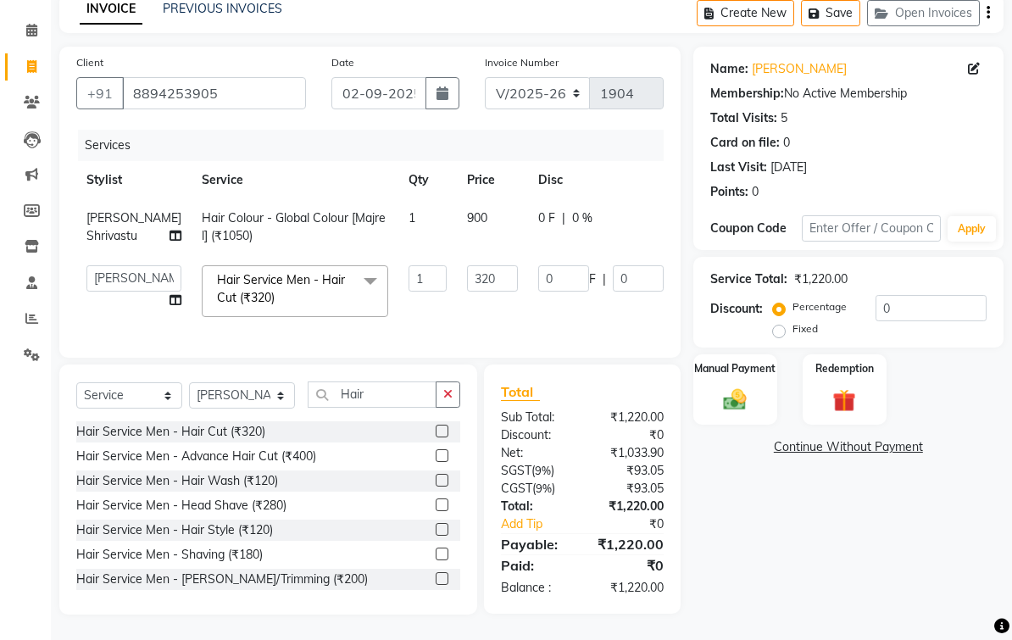
click at [478, 268] on td "320" at bounding box center [492, 291] width 71 height 72
click at [470, 275] on input "320" at bounding box center [492, 278] width 51 height 26
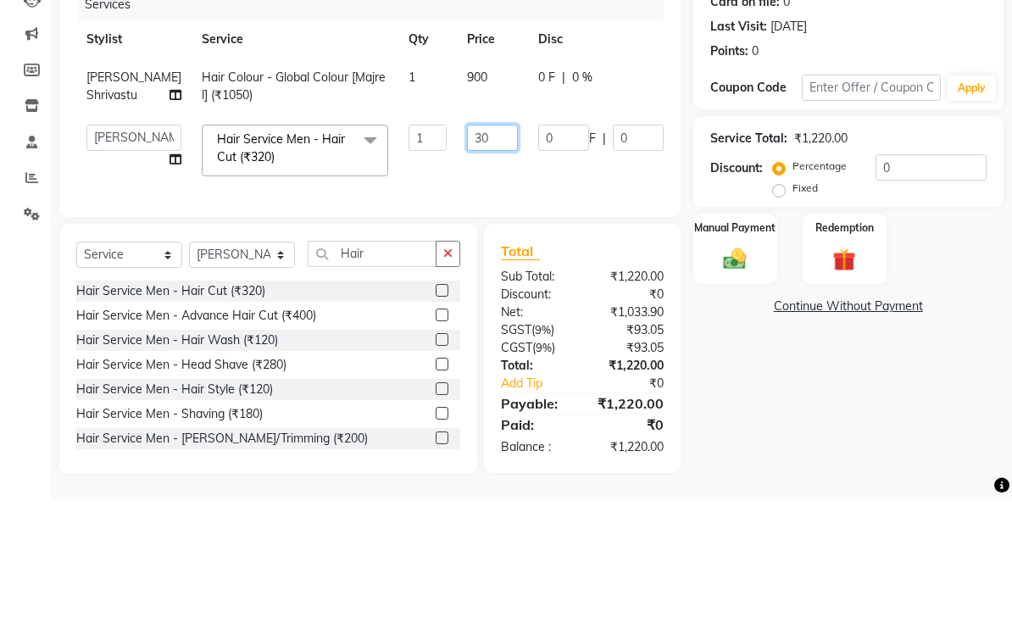
type input "300"
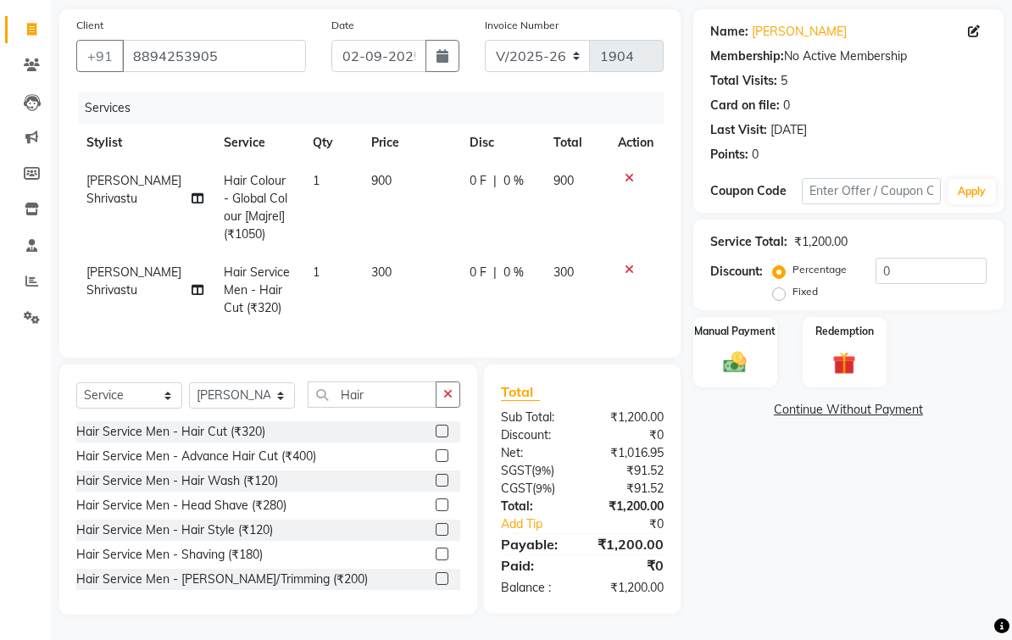
click at [749, 352] on img at bounding box center [734, 362] width 37 height 26
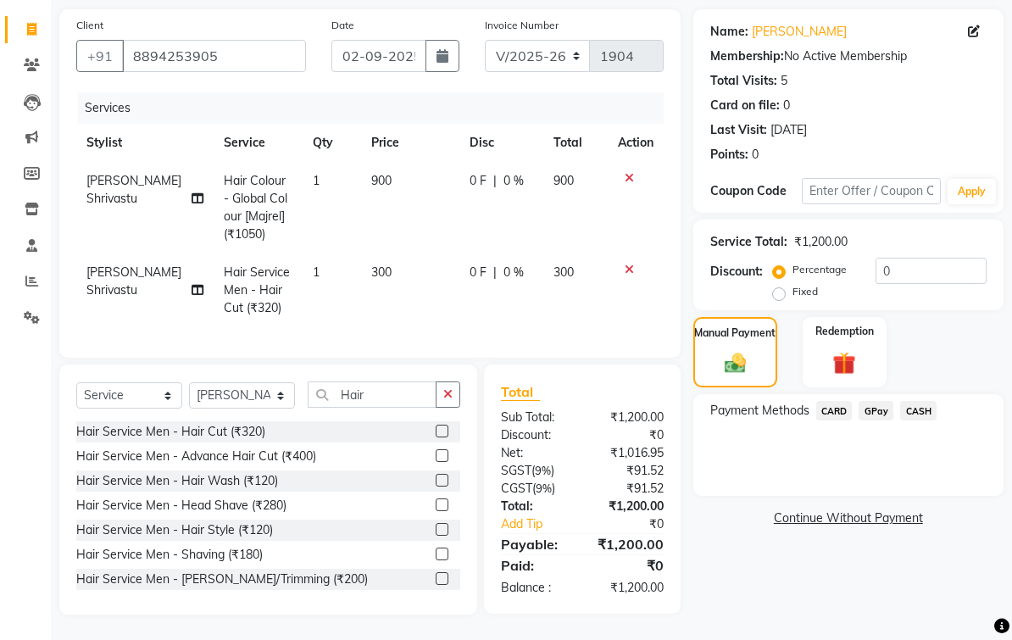
click at [882, 416] on span "GPay" at bounding box center [875, 410] width 35 height 19
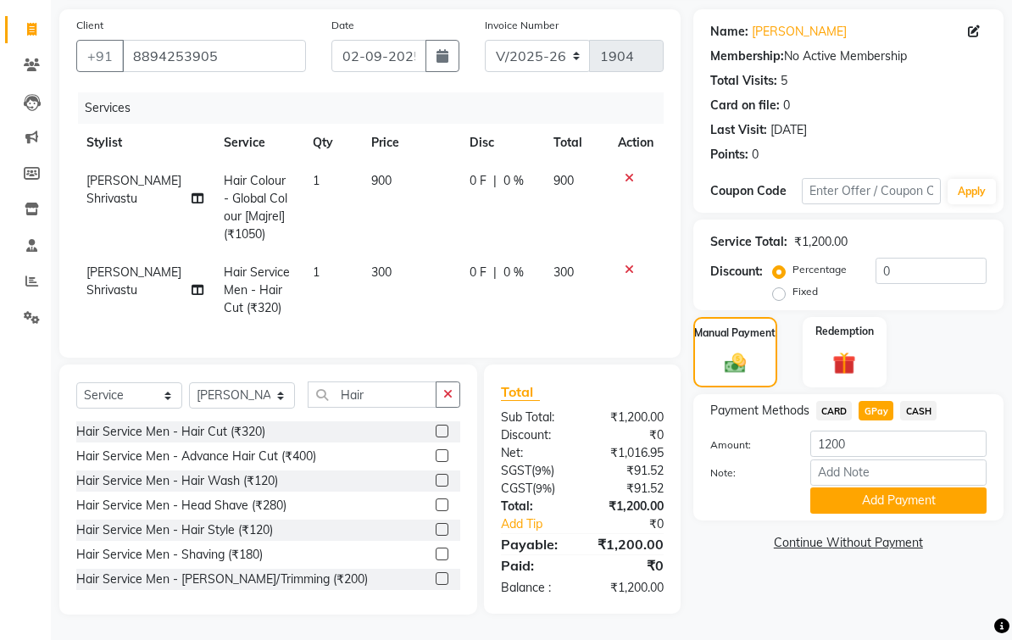
click at [930, 506] on button "Add Payment" at bounding box center [898, 500] width 176 height 26
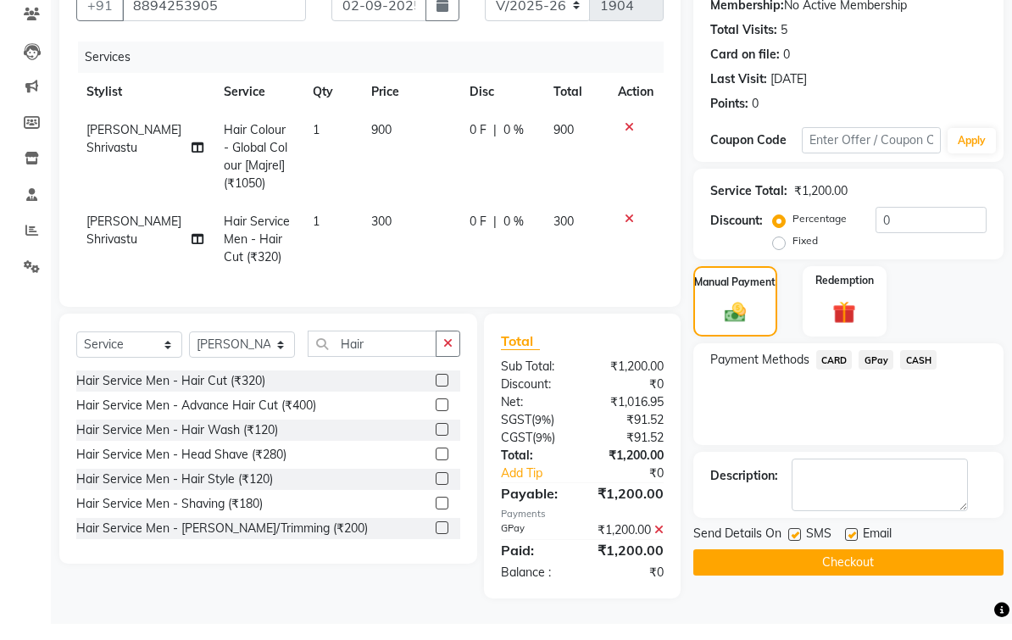
scroll to position [163, 0]
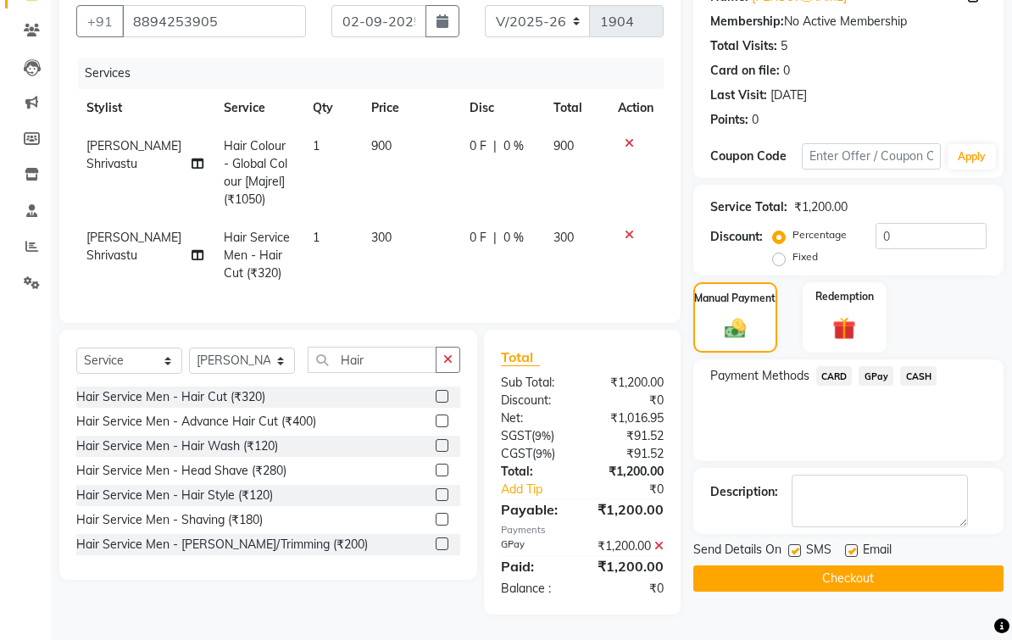
click at [900, 591] on button "Checkout" at bounding box center [848, 578] width 310 height 26
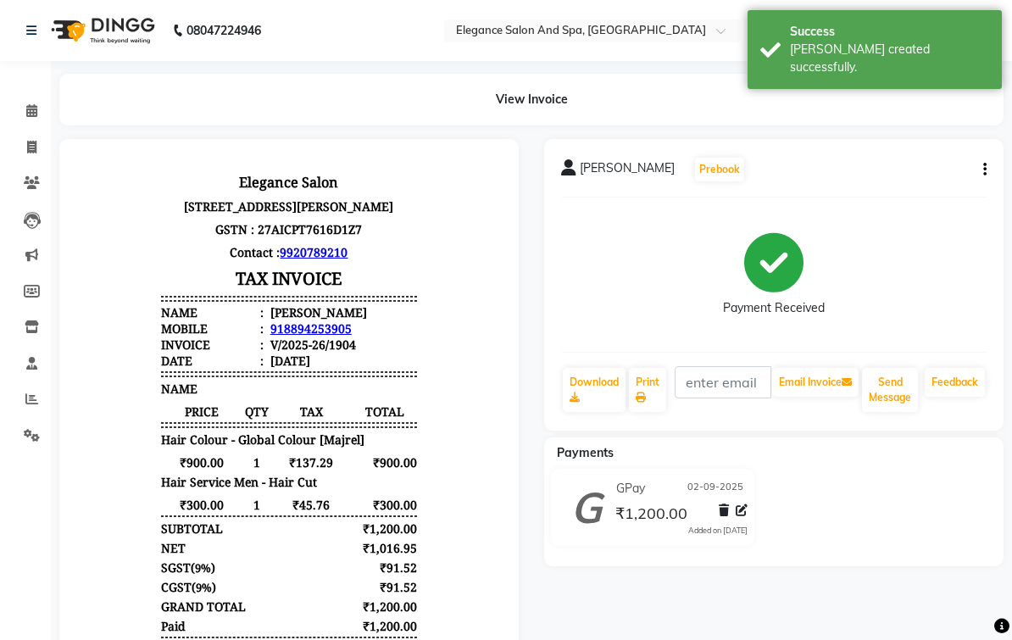
click at [29, 144] on icon at bounding box center [31, 147] width 9 height 13
select select "5270"
select select "service"
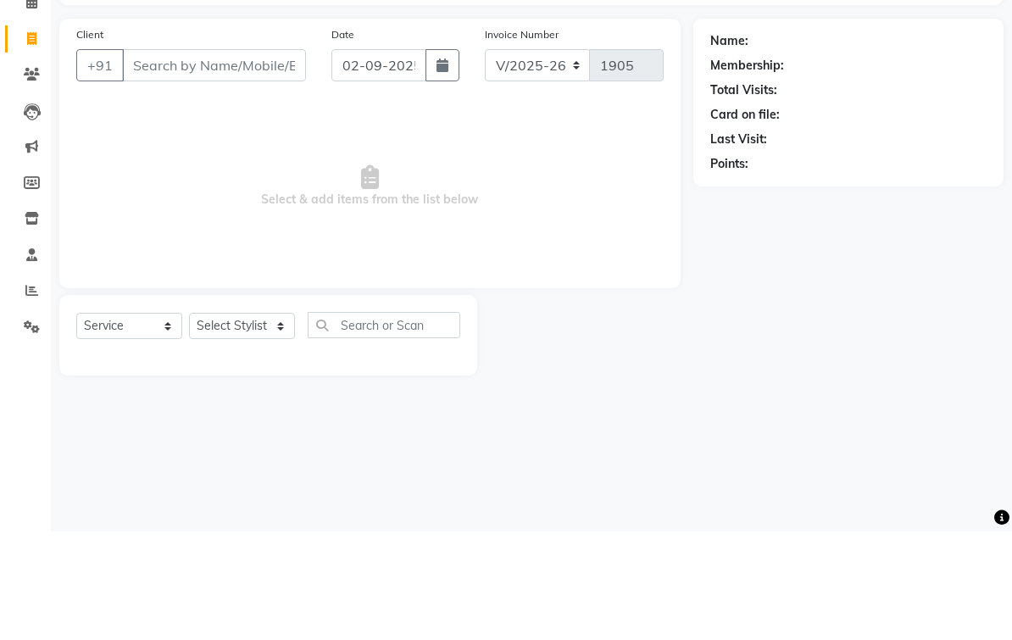
type input "9"
type input "8927327609"
click at [268, 165] on span "Add Client" at bounding box center [262, 173] width 67 height 17
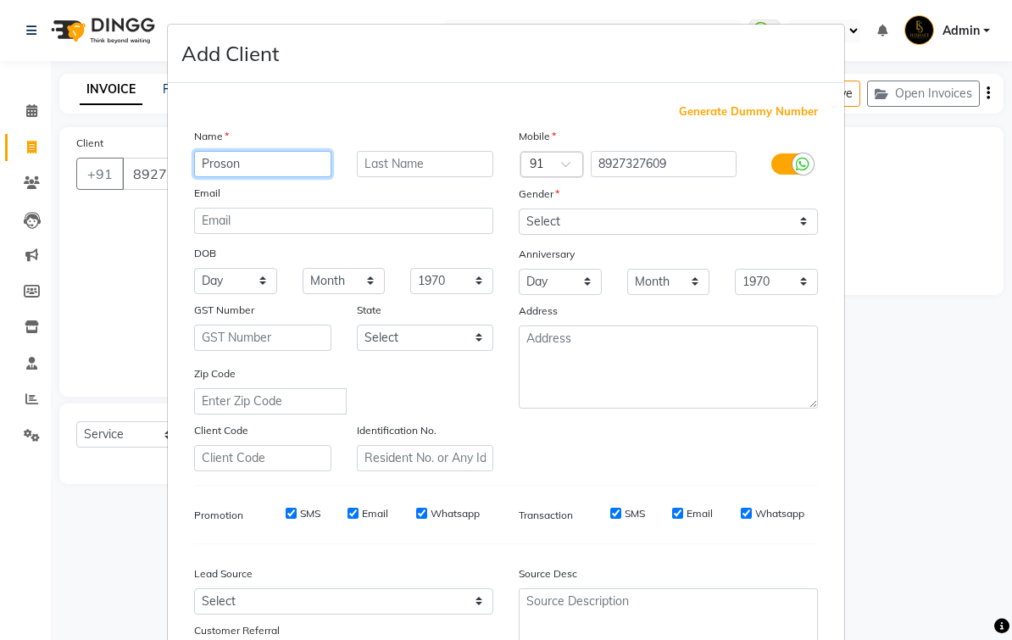
type input "Proson"
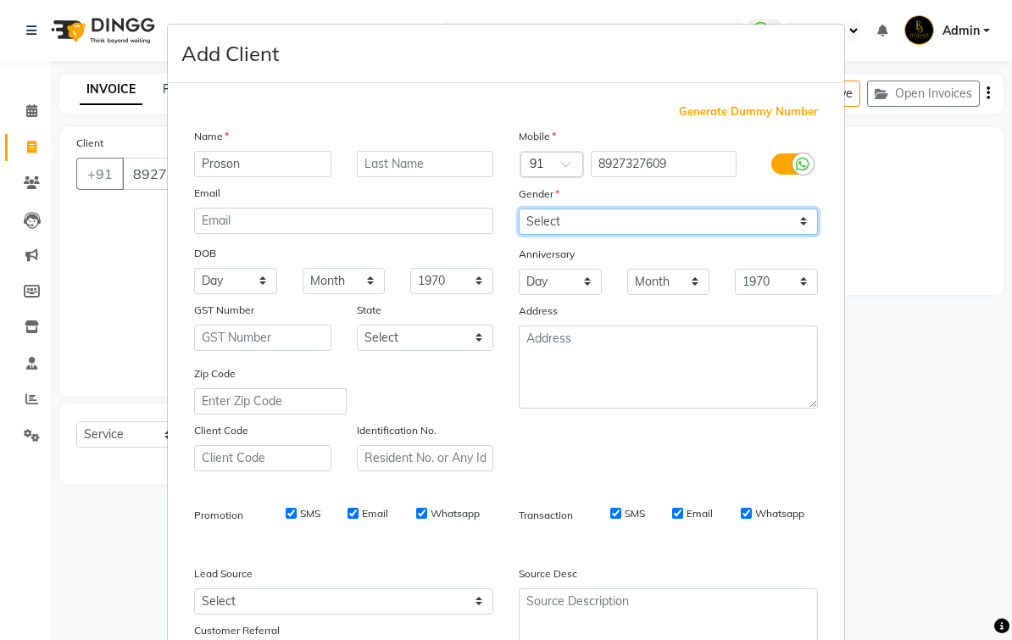
click at [757, 219] on select "Select [DEMOGRAPHIC_DATA] [DEMOGRAPHIC_DATA] Other Prefer Not To Say" at bounding box center [668, 221] width 299 height 26
select select "[DEMOGRAPHIC_DATA]"
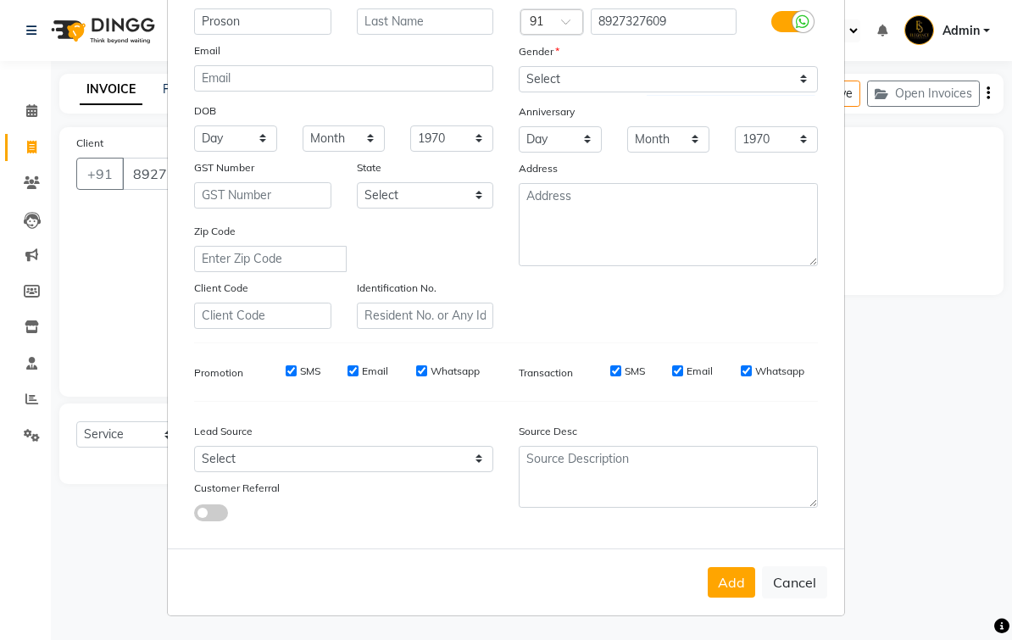
click at [729, 579] on button "Add" at bounding box center [731, 582] width 47 height 31
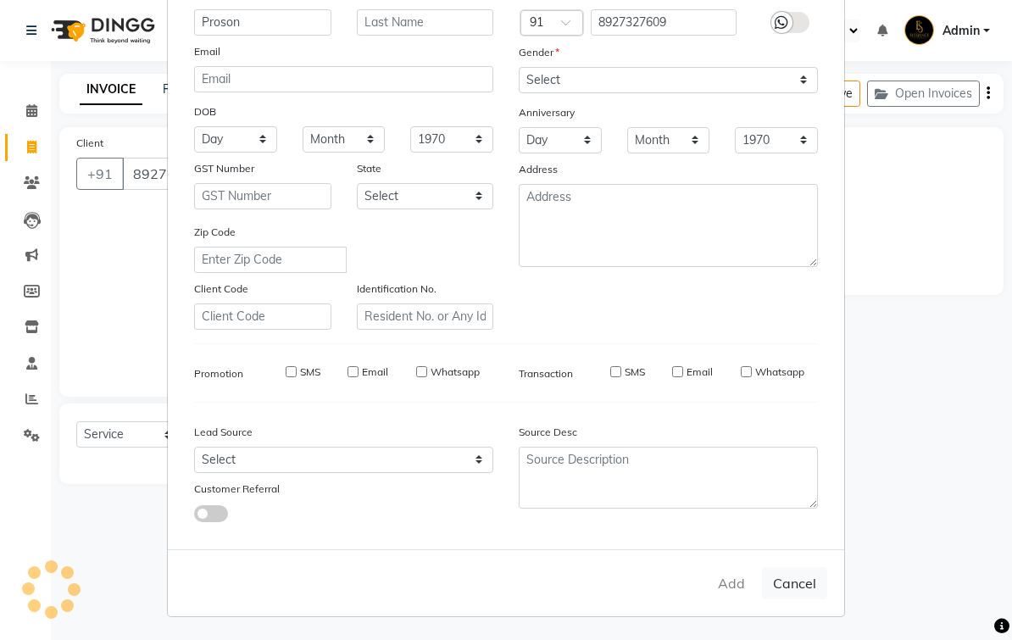
select select
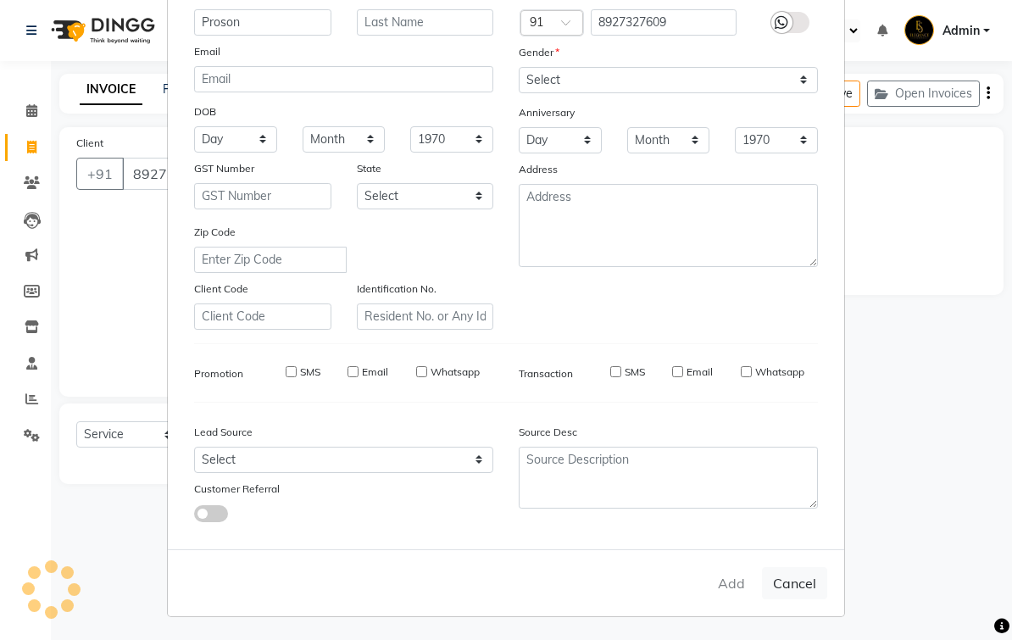
select select
checkbox input "false"
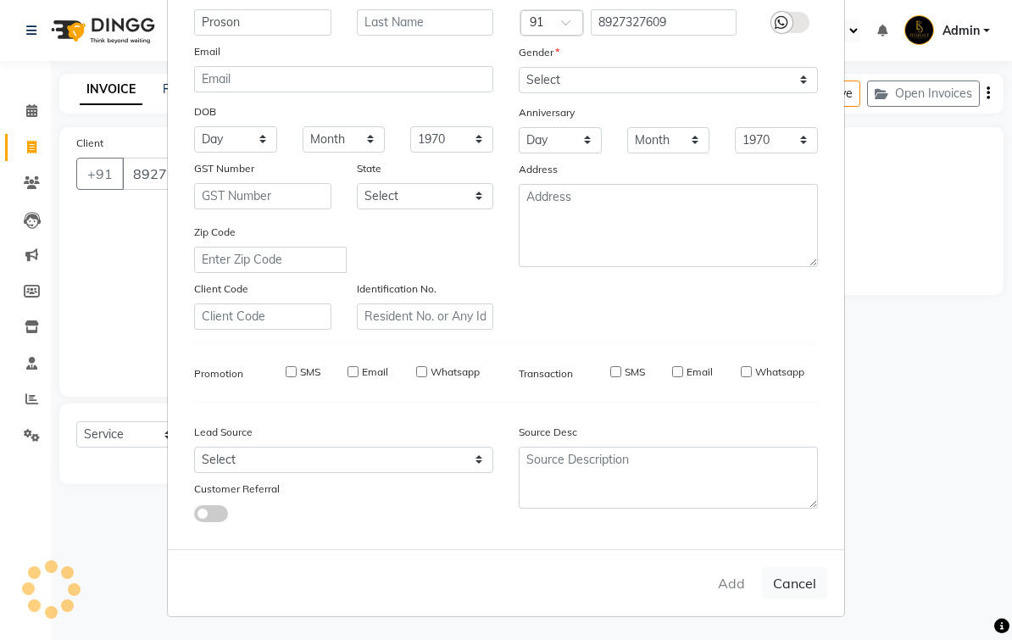
checkbox input "false"
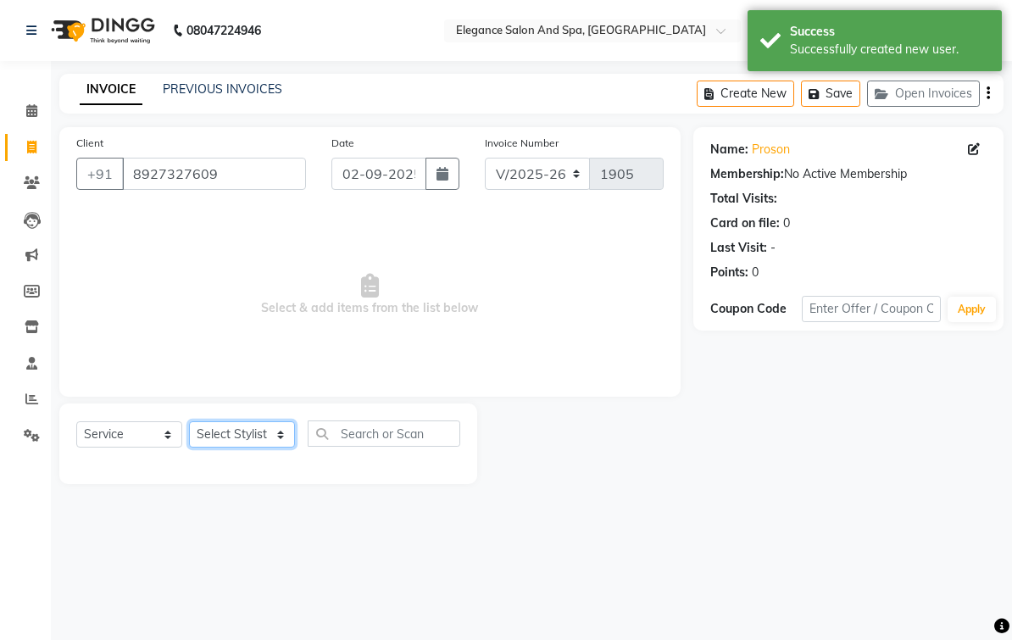
click at [256, 447] on select "Select Stylist [PERSON_NAME] [MEDICAL_DATA][PERSON_NAME] [PERSON_NAME] [PERSON_…" at bounding box center [242, 434] width 106 height 26
select select "89688"
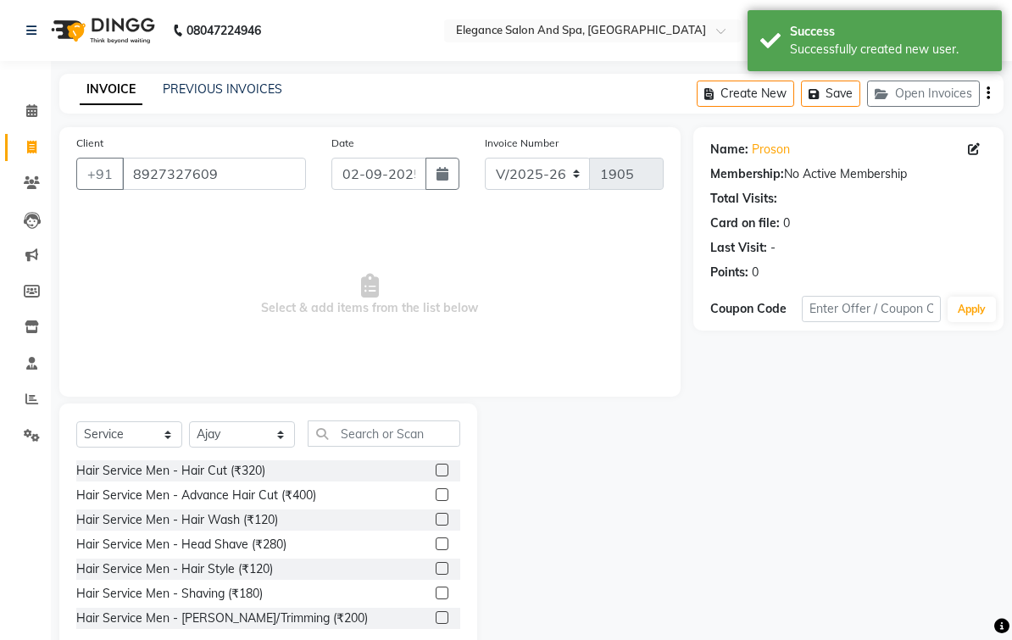
click at [444, 476] on label at bounding box center [442, 469] width 13 height 13
click at [444, 476] on input "checkbox" at bounding box center [441, 470] width 11 height 11
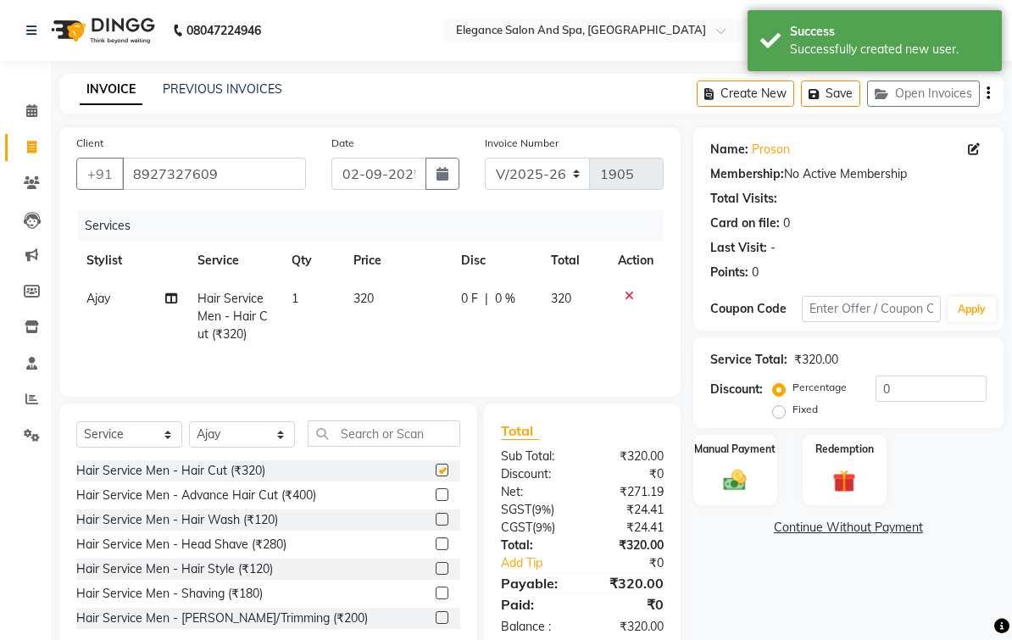
checkbox input "false"
click at [738, 493] on img at bounding box center [734, 480] width 37 height 26
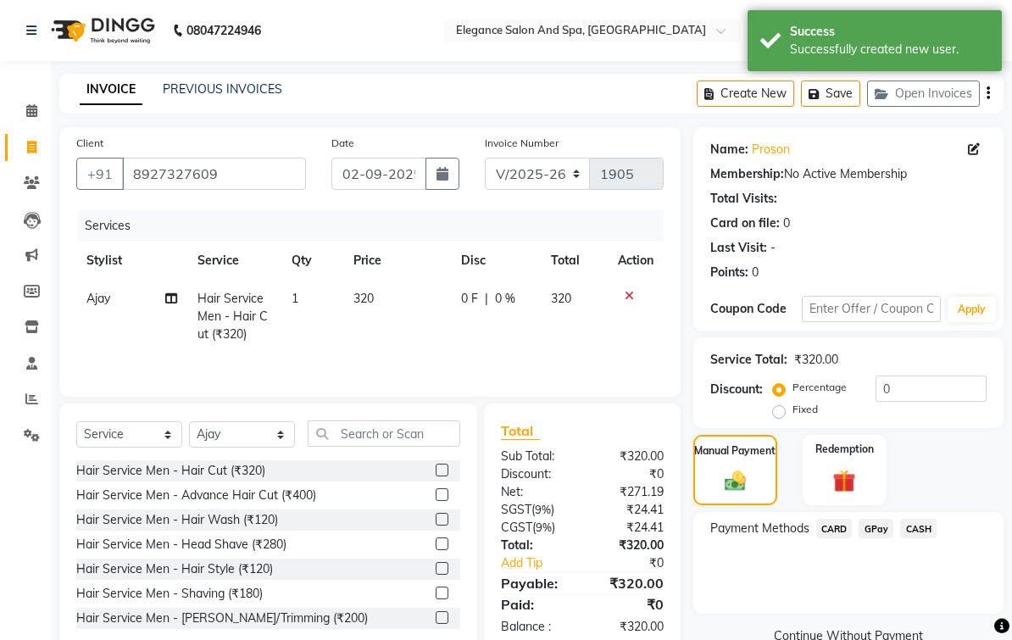
click at [879, 538] on span "GPay" at bounding box center [875, 528] width 35 height 19
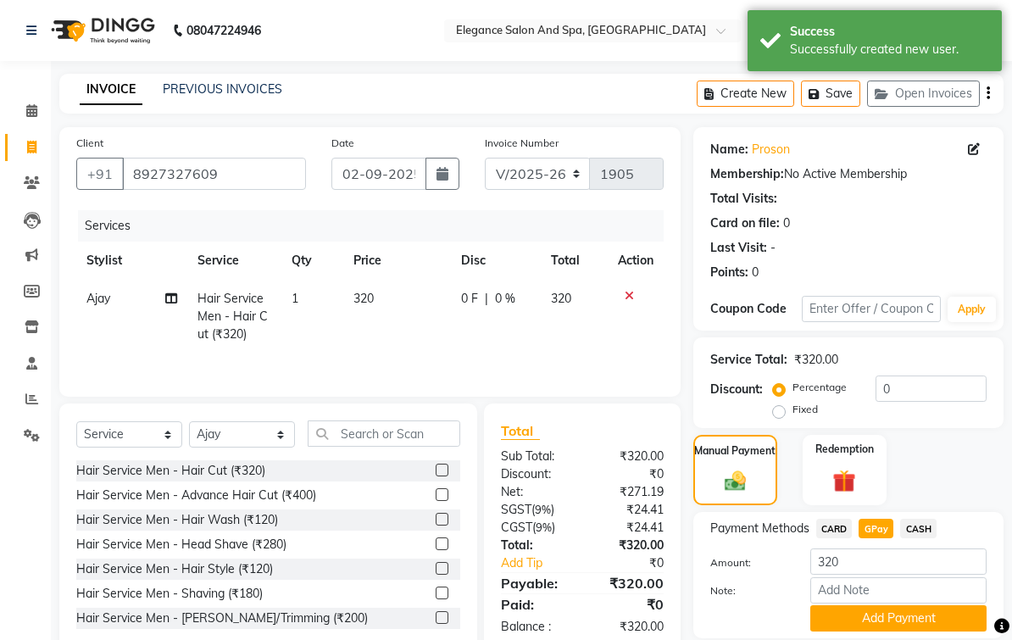
scroll to position [53, 0]
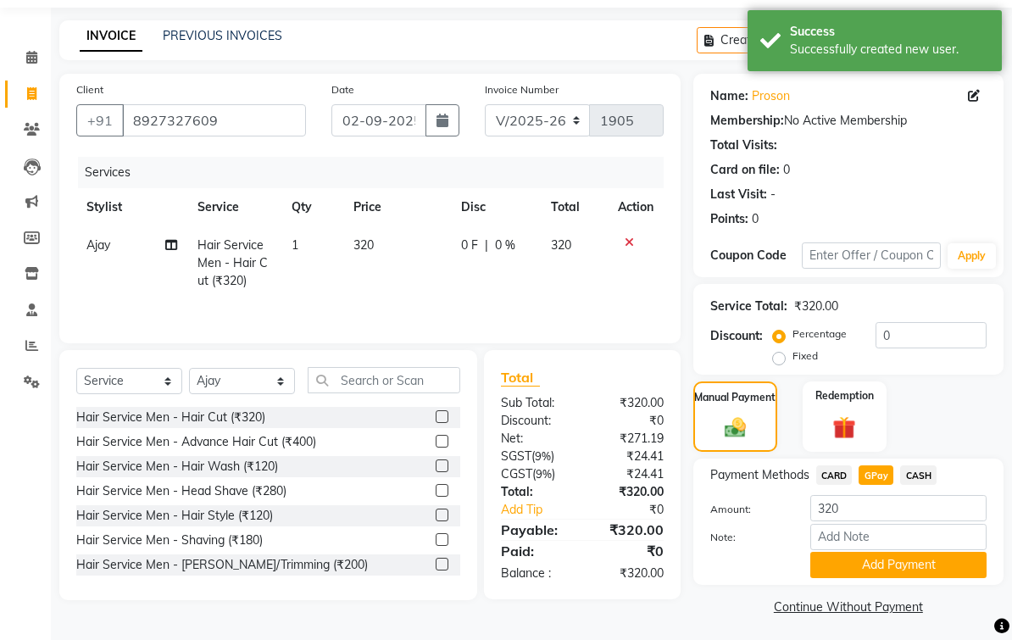
click at [928, 578] on button "Add Payment" at bounding box center [898, 565] width 176 height 26
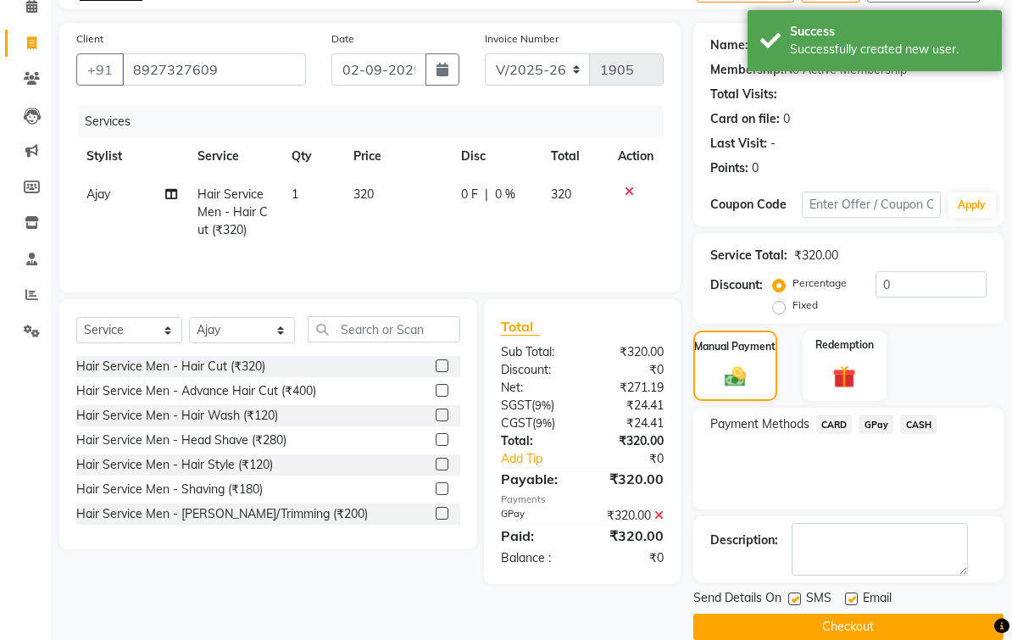
scroll to position [125, 0]
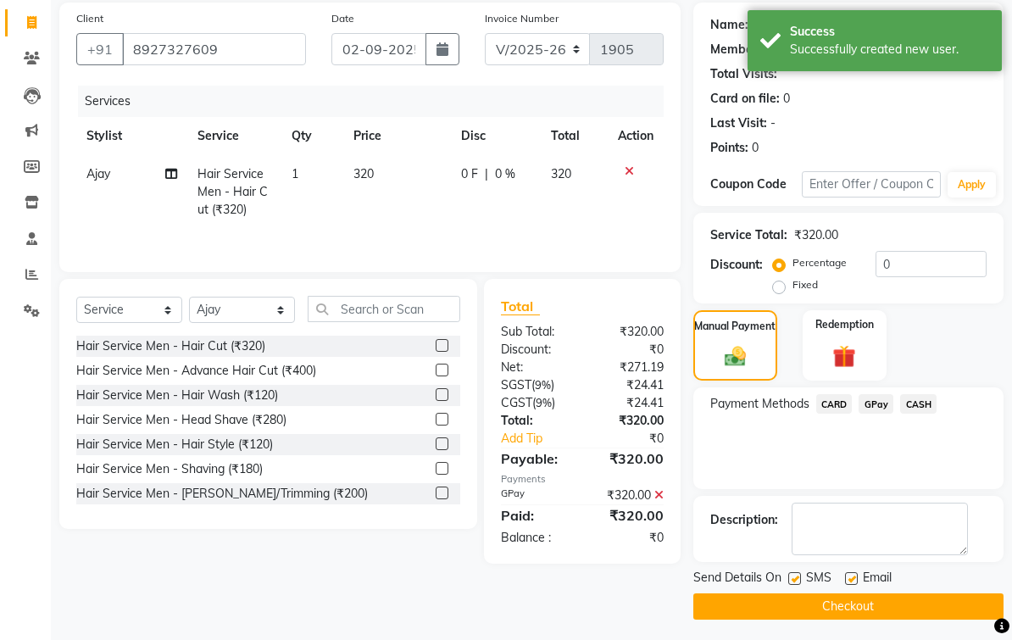
click at [898, 619] on button "Checkout" at bounding box center [848, 606] width 310 height 26
